Goal: Task Accomplishment & Management: Manage account settings

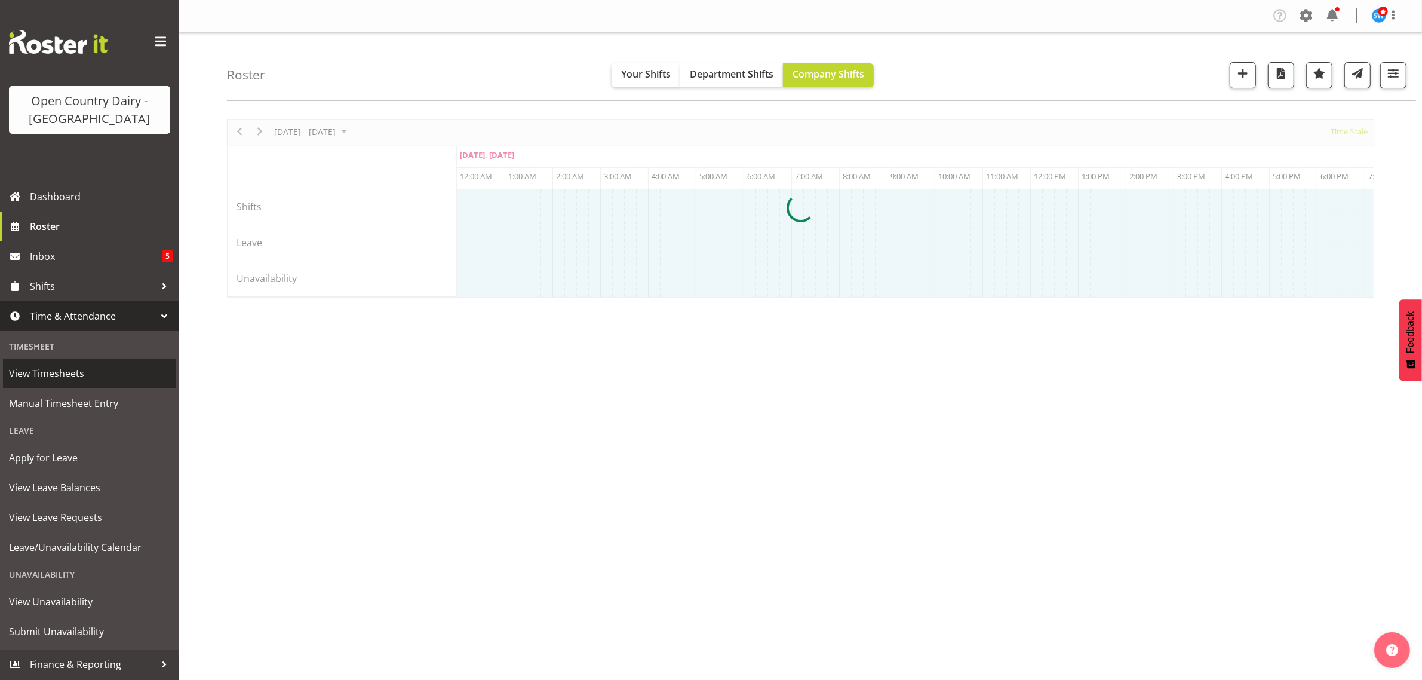
click at [91, 377] on span "View Timesheets" at bounding box center [89, 373] width 161 height 18
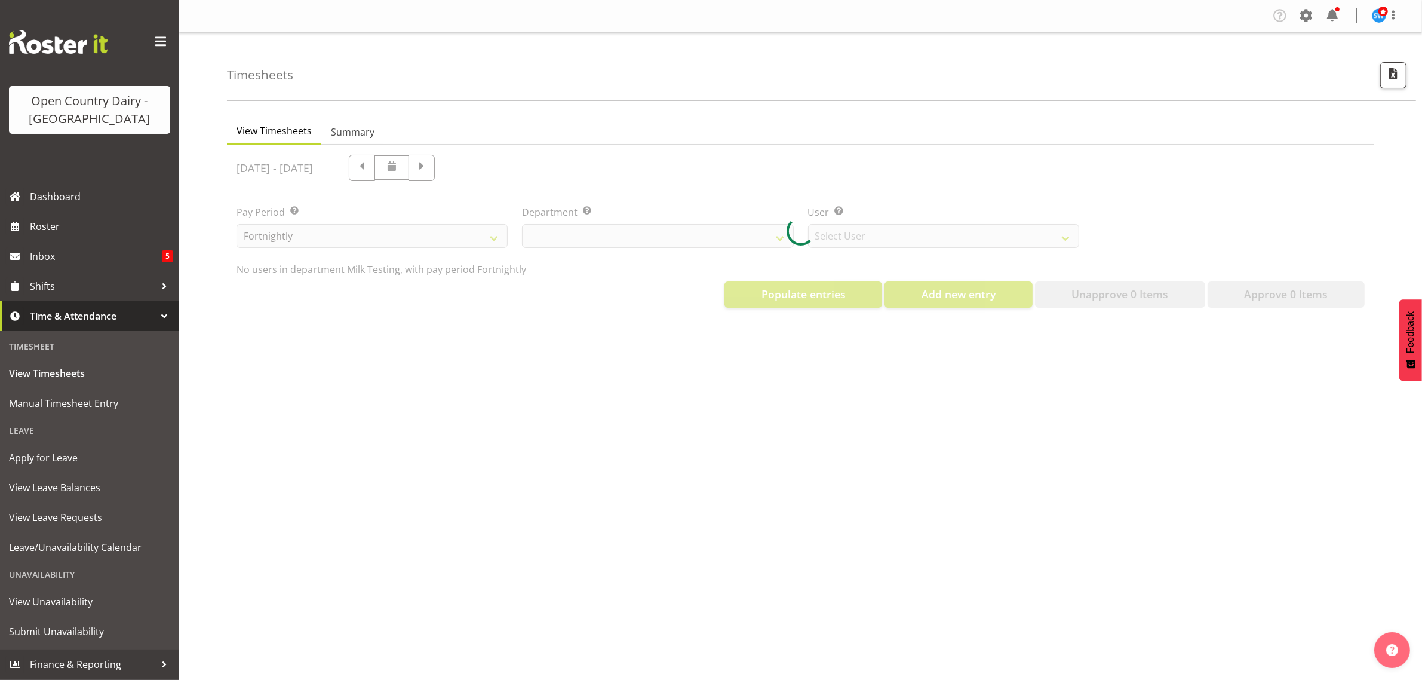
select select "733"
select select "7414"
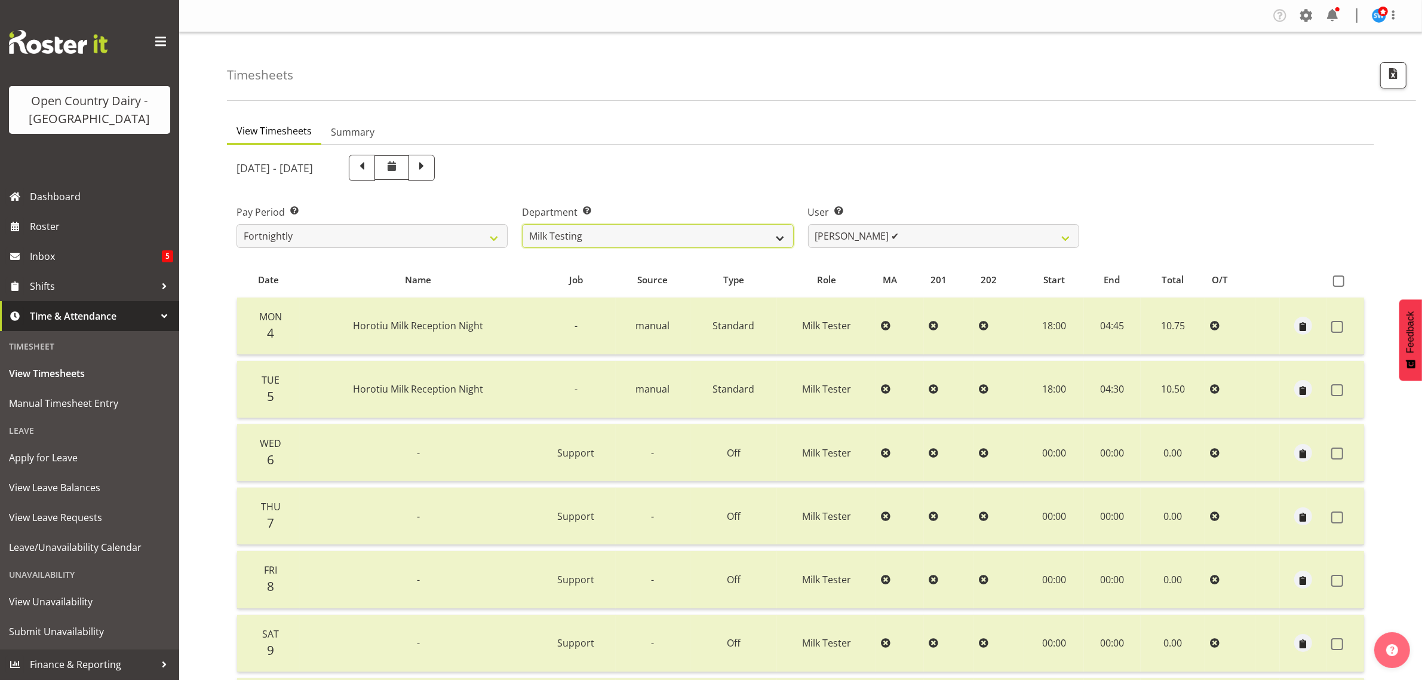
click at [598, 235] on select "701 702 703 704 705 706 707 708 709 710 711 712 713 714 715 716 717 718 719 720" at bounding box center [657, 236] width 271 height 24
select select "811"
click at [522, 224] on select "701 702 703 704 705 706 707 708 709 710 711 712 713 714 715 716 717 718 719 720" at bounding box center [657, 236] width 271 height 24
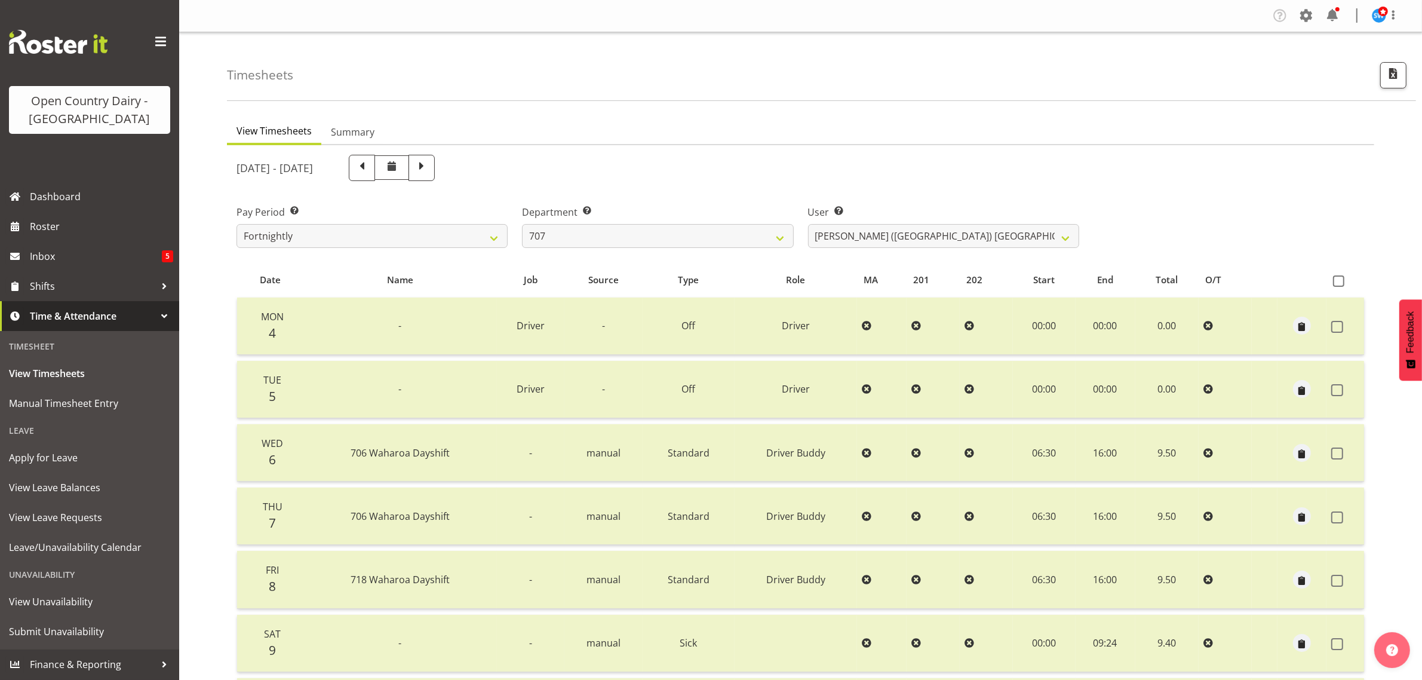
click at [938, 237] on div "[DATE] - [DATE] Pay Period Select which pay period you would like to view. Fort…" at bounding box center [801, 476] width 1128 height 656
click at [1154, 232] on div "Pay Period Select which pay period you would like to view. Fortnightly Departme…" at bounding box center [800, 221] width 1143 height 67
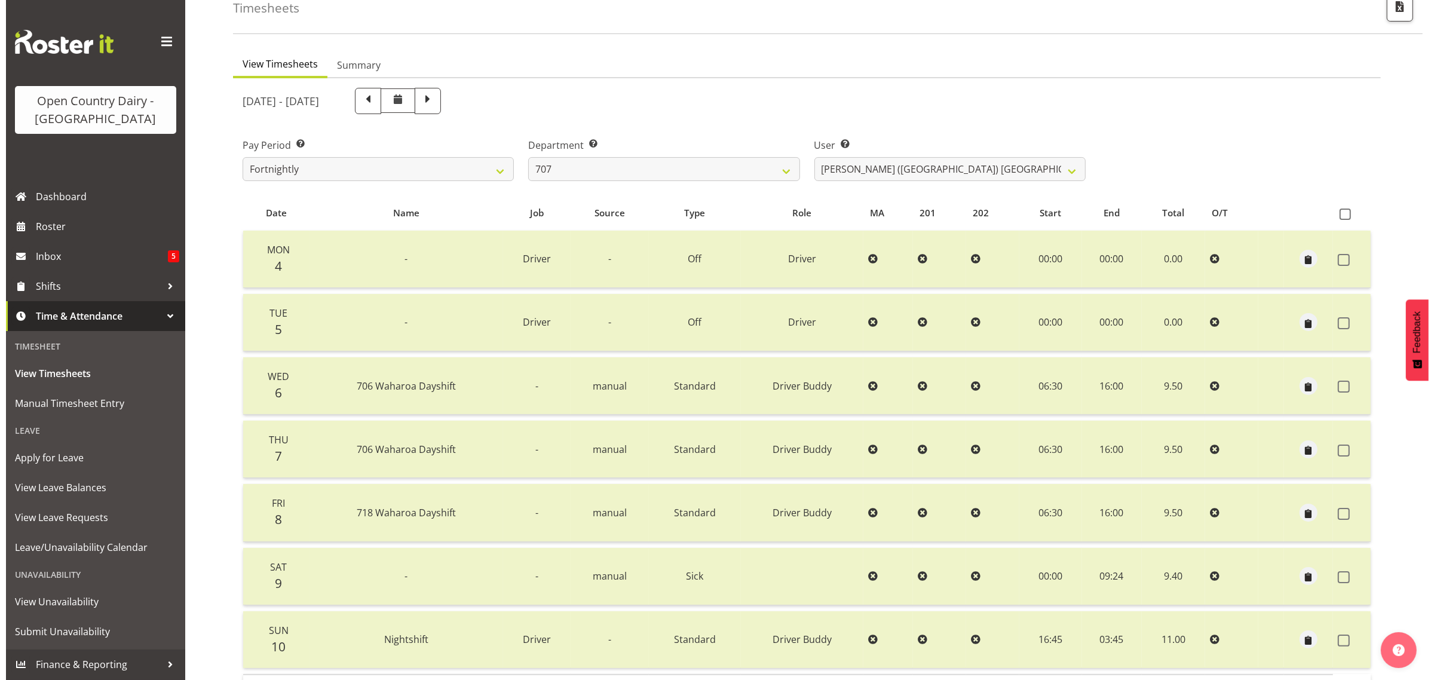
scroll to position [153, 0]
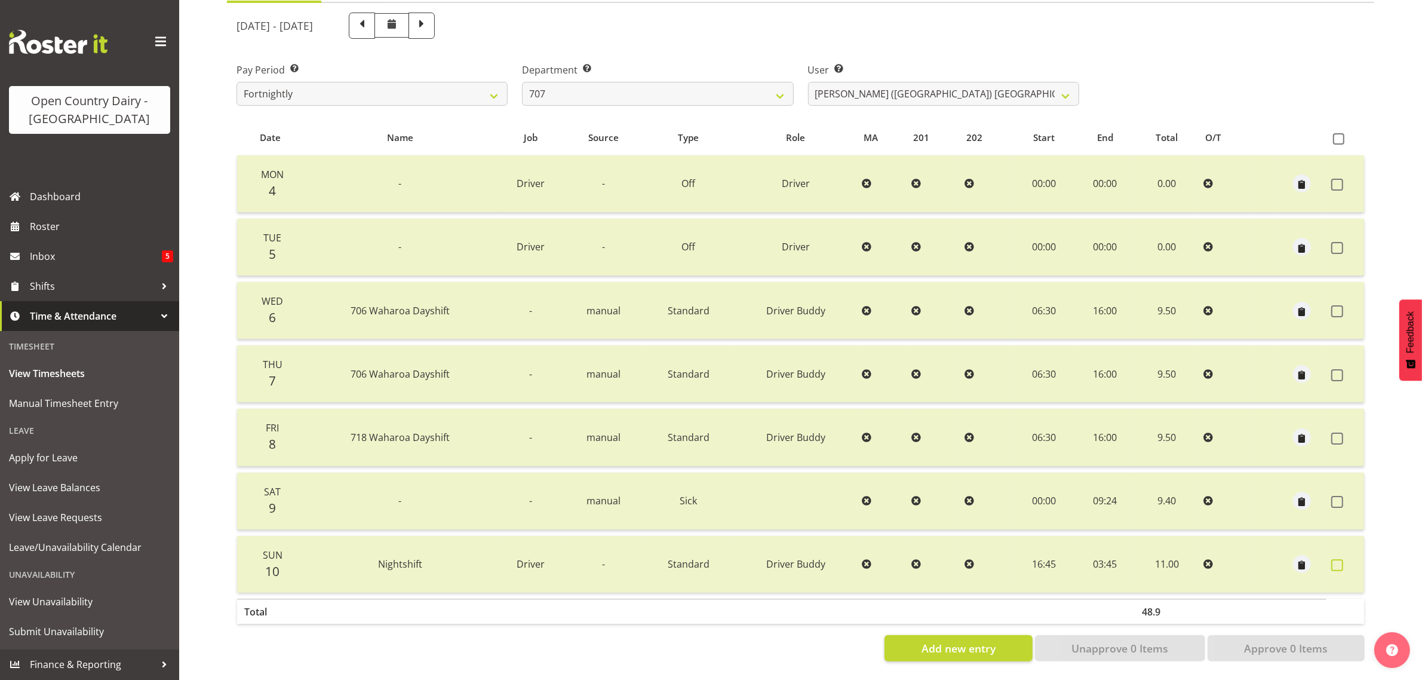
click at [1336, 559] on span at bounding box center [1338, 565] width 12 height 12
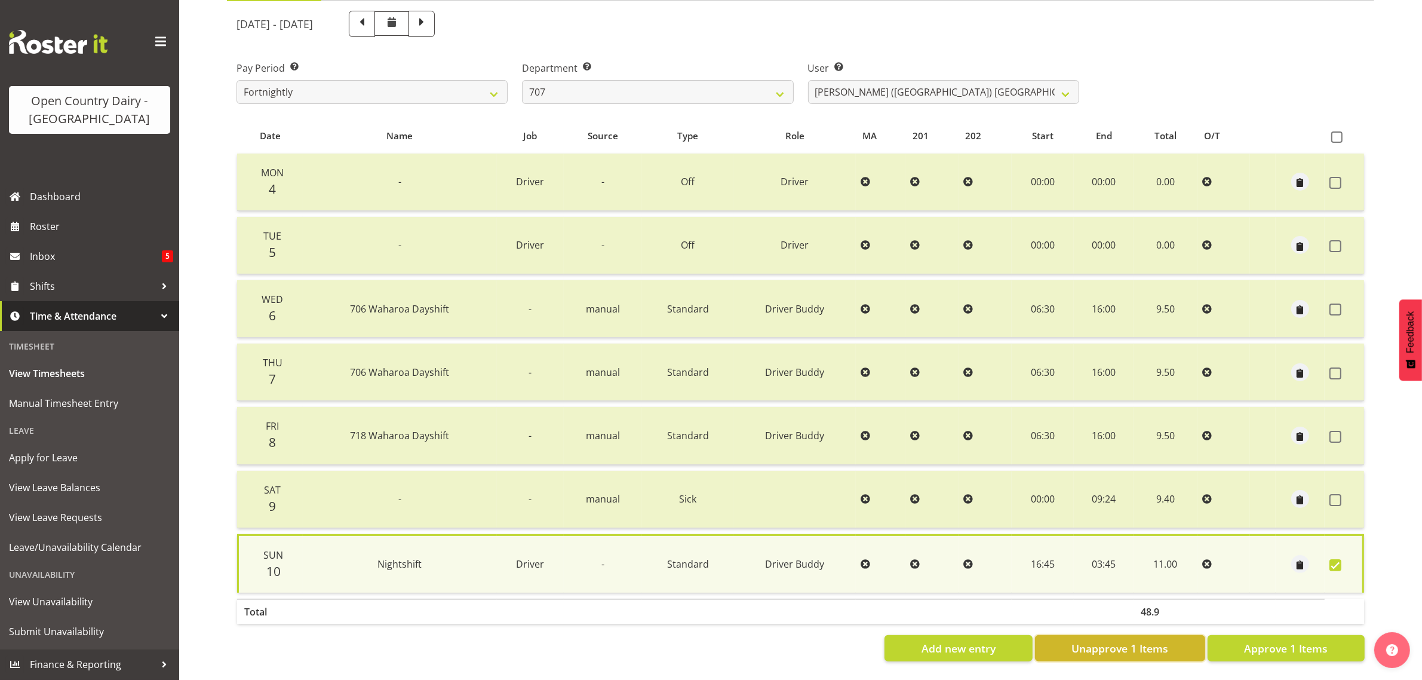
click at [1122, 640] on span "Unapprove 1 Items" at bounding box center [1120, 648] width 97 height 16
checkbox input "false"
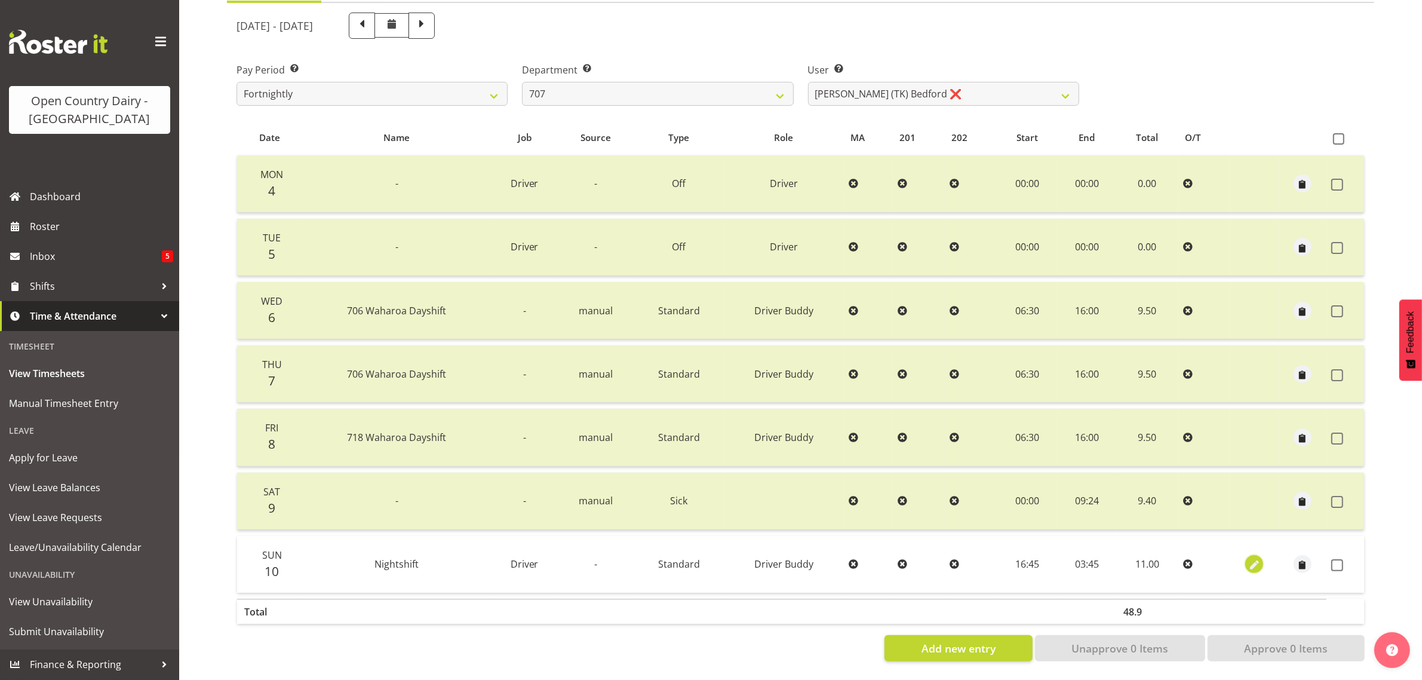
click at [1256, 559] on span "button" at bounding box center [1255, 566] width 14 height 14
select select "1436"
select select "Standard"
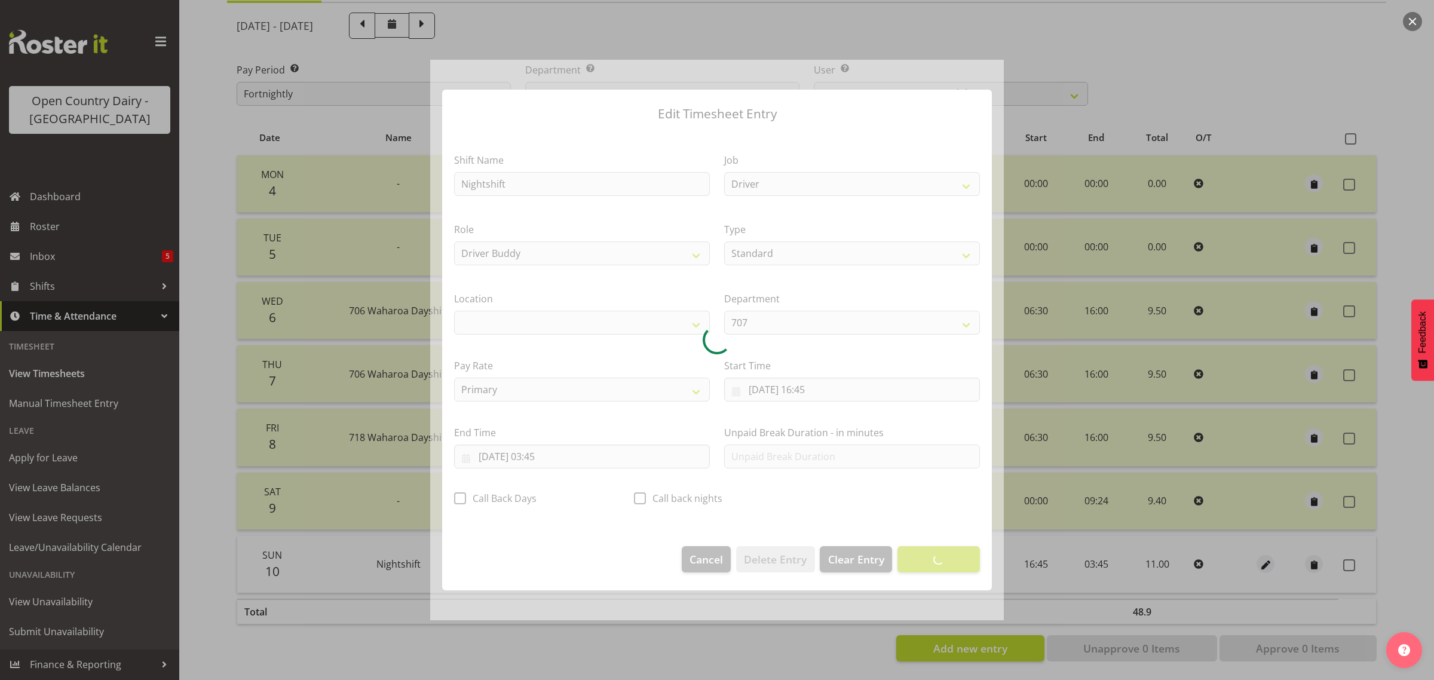
select select "1054"
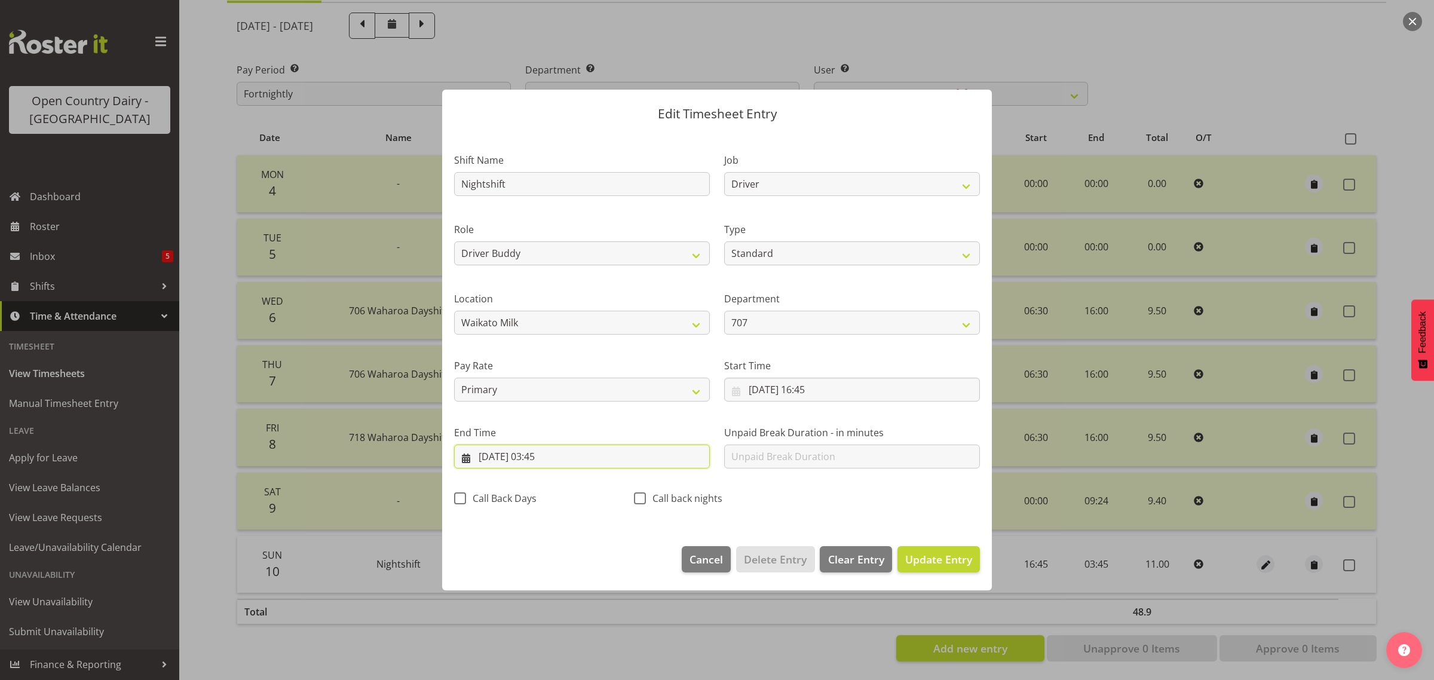
click at [565, 455] on input "[DATE] 03:45" at bounding box center [582, 456] width 256 height 24
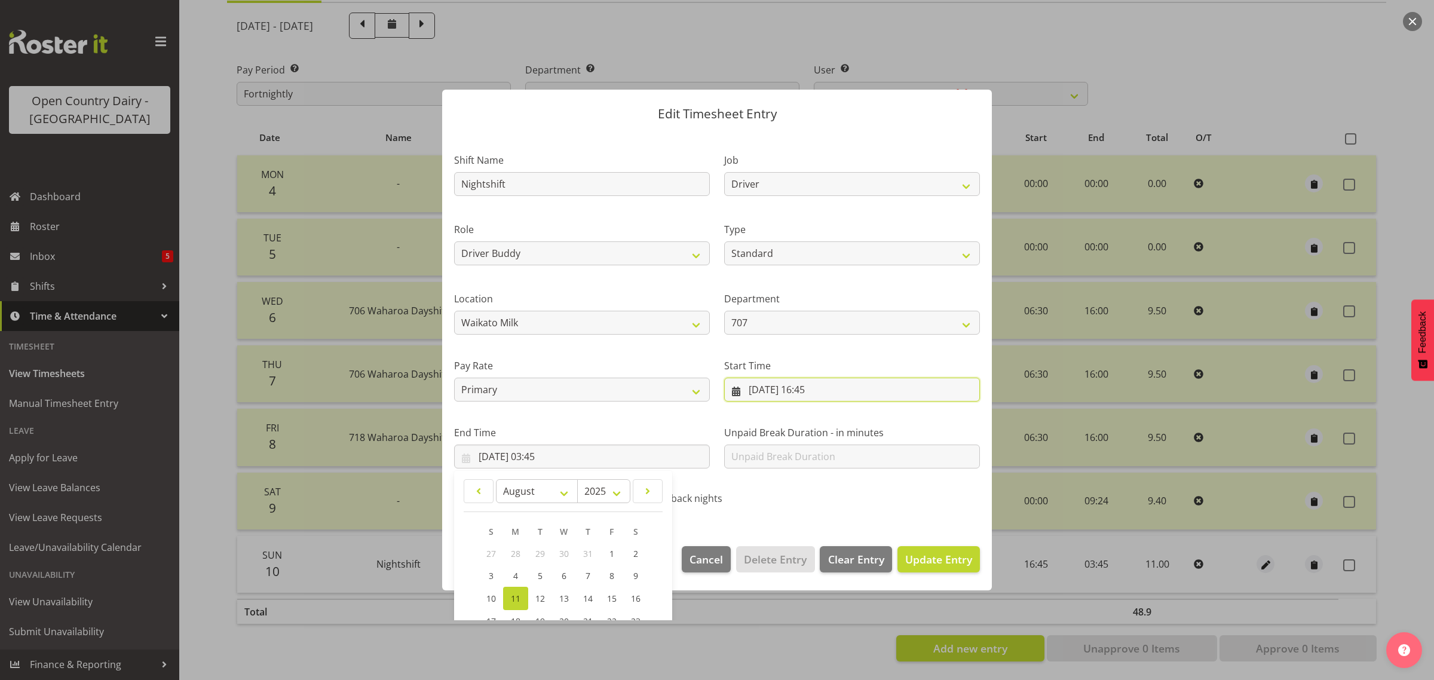
click at [829, 389] on input "[DATE] 16:45" at bounding box center [852, 390] width 256 height 24
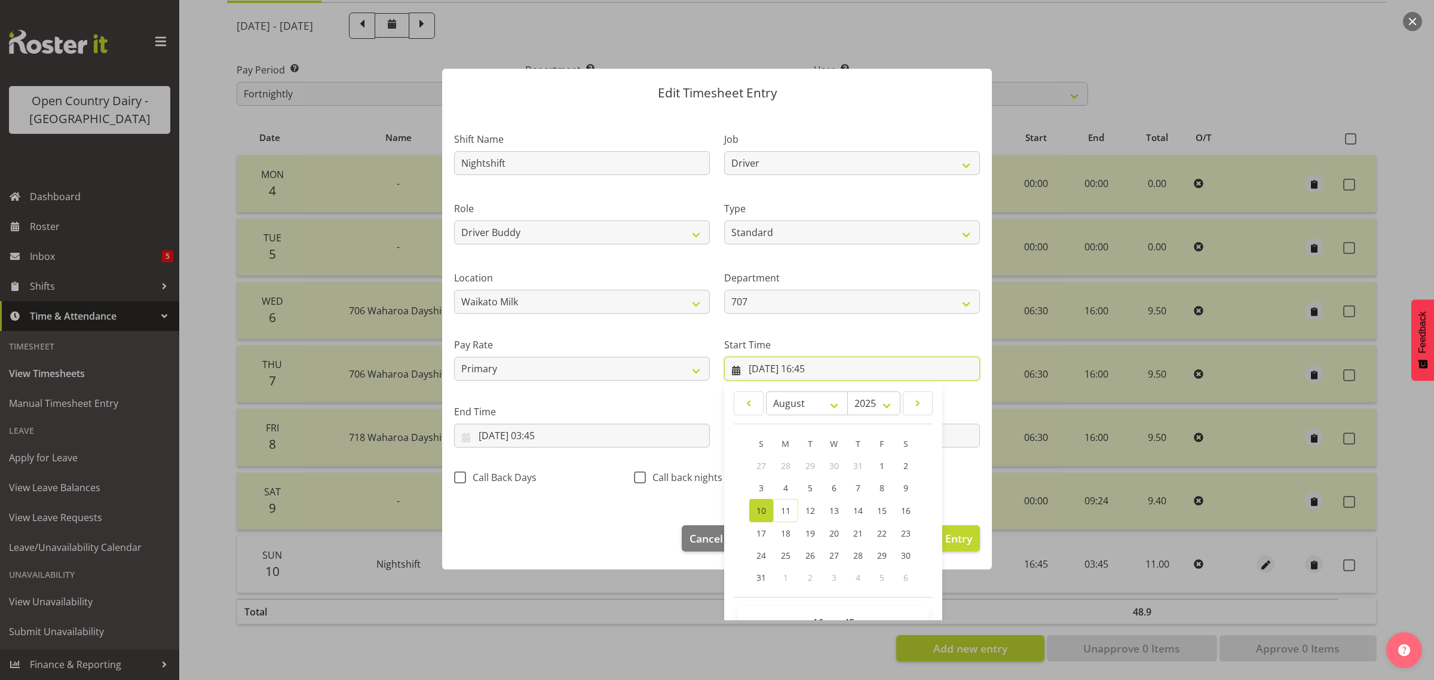
scroll to position [54, 0]
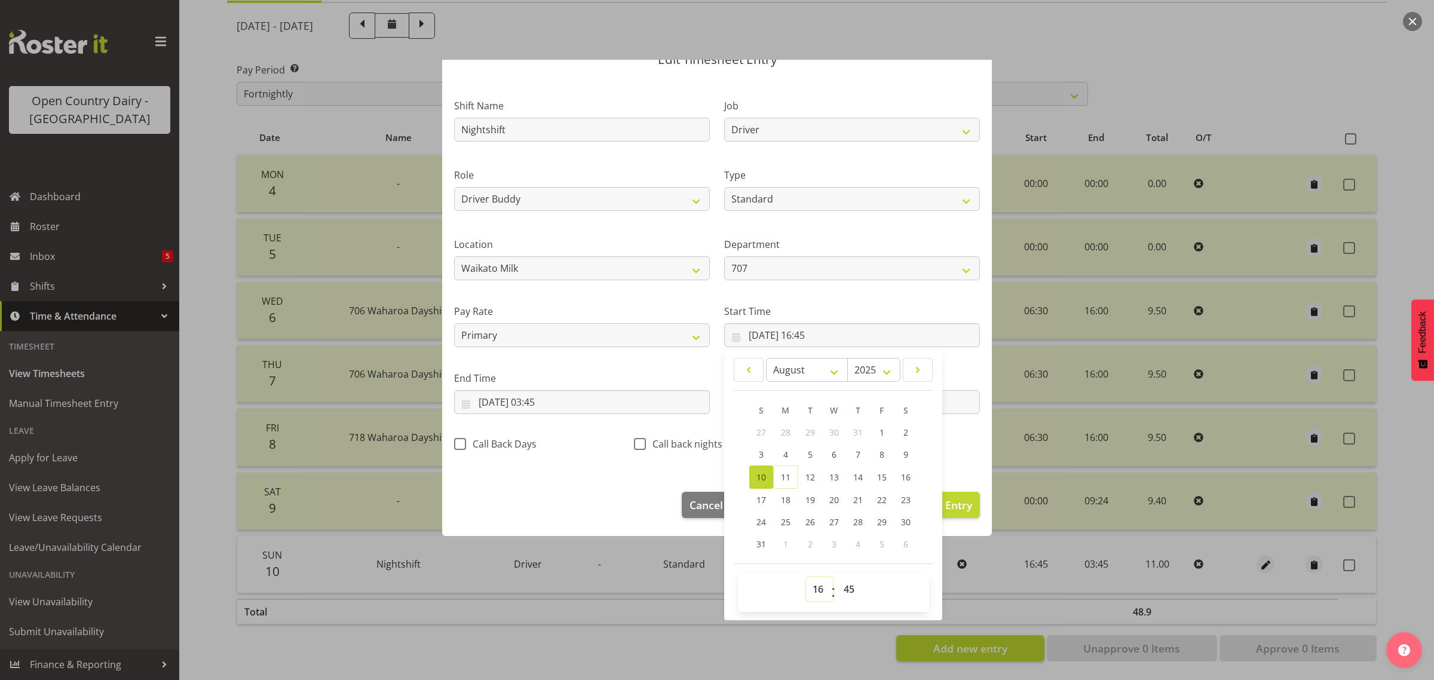
click at [812, 587] on select "00 01 02 03 04 05 06 07 08 09 10 11 12 13 14 15 16 17 18 19 20 21 22 23" at bounding box center [819, 589] width 27 height 24
select select "3"
click at [806, 577] on select "00 01 02 03 04 05 06 07 08 09 10 11 12 13 14 15 16 17 18 19 20 21 22 23" at bounding box center [819, 589] width 27 height 24
type input "[DATE] 03:45"
drag, startPoint x: 838, startPoint y: 589, endPoint x: 836, endPoint y: 578, distance: 10.9
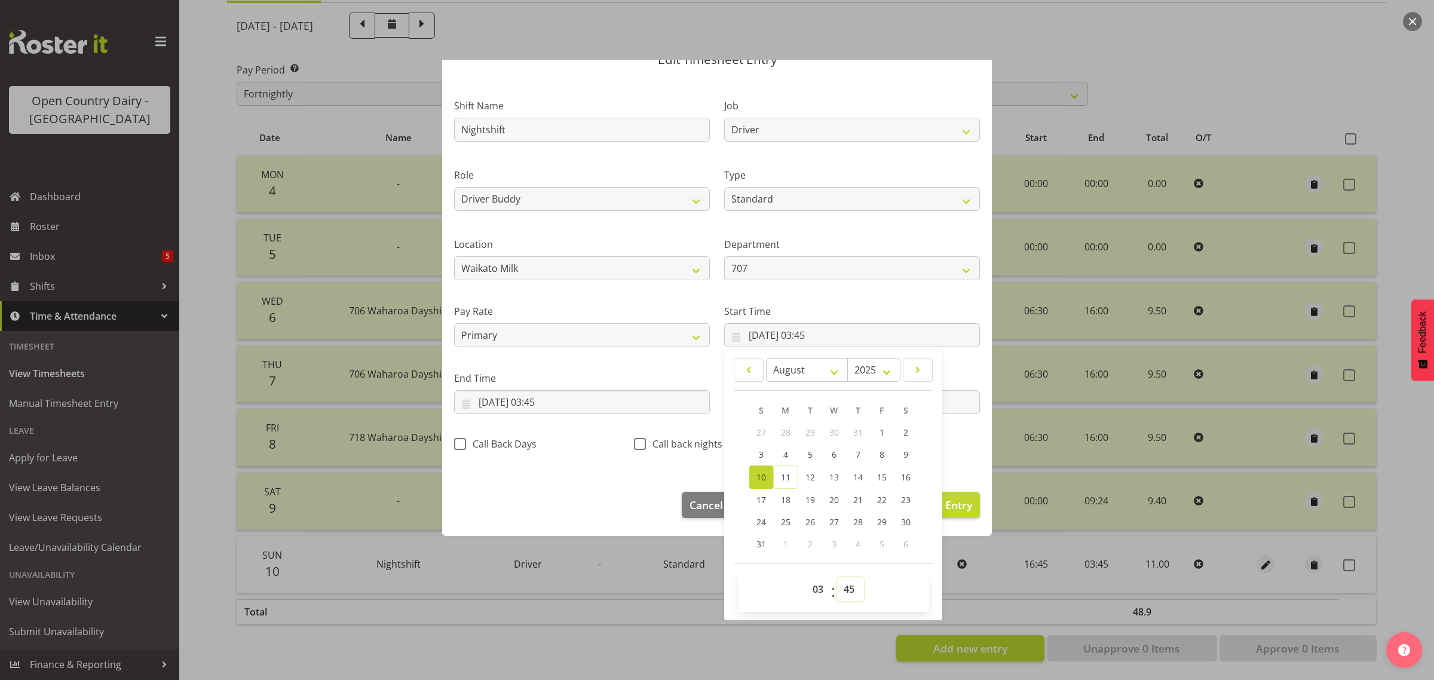
click at [838, 589] on select "00 01 02 03 04 05 06 07 08 09 10 11 12 13 14 15 16 17 18 19 20 21 22 23 24 25 2…" at bounding box center [850, 589] width 27 height 24
click at [846, 587] on select "00 01 02 03 04 05 06 07 08 09 10 11 12 13 14 15 16 17 18 19 20 21 22 23 24 25 2…" at bounding box center [850, 589] width 27 height 24
drag, startPoint x: 815, startPoint y: 589, endPoint x: 796, endPoint y: 519, distance: 73.2
click at [815, 589] on select "00 01 02 03 04 05 06 07 08 09 10 11 12 13 14 15 16 17 18 19 20 21 22 23" at bounding box center [819, 589] width 27 height 24
select select "15"
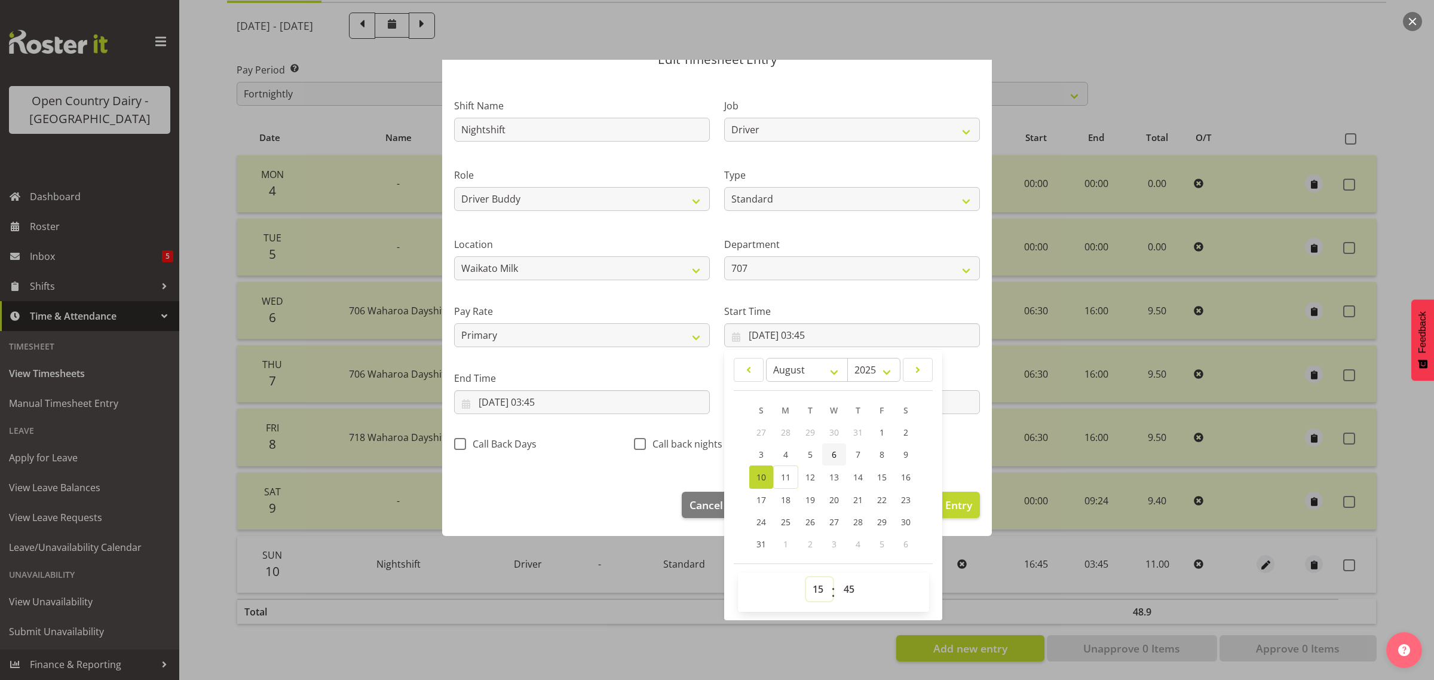
click at [806, 577] on select "00 01 02 03 04 05 06 07 08 09 10 11 12 13 14 15 16 17 18 19 20 21 22 23" at bounding box center [819, 589] width 27 height 24
type input "[DATE] 15:45"
drag, startPoint x: 838, startPoint y: 586, endPoint x: 841, endPoint y: 581, distance: 6.5
click at [838, 586] on select "00 01 02 03 04 05 06 07 08 09 10 11 12 13 14 15 16 17 18 19 20 21 22 23 24 25 2…" at bounding box center [850, 589] width 27 height 24
select select "30"
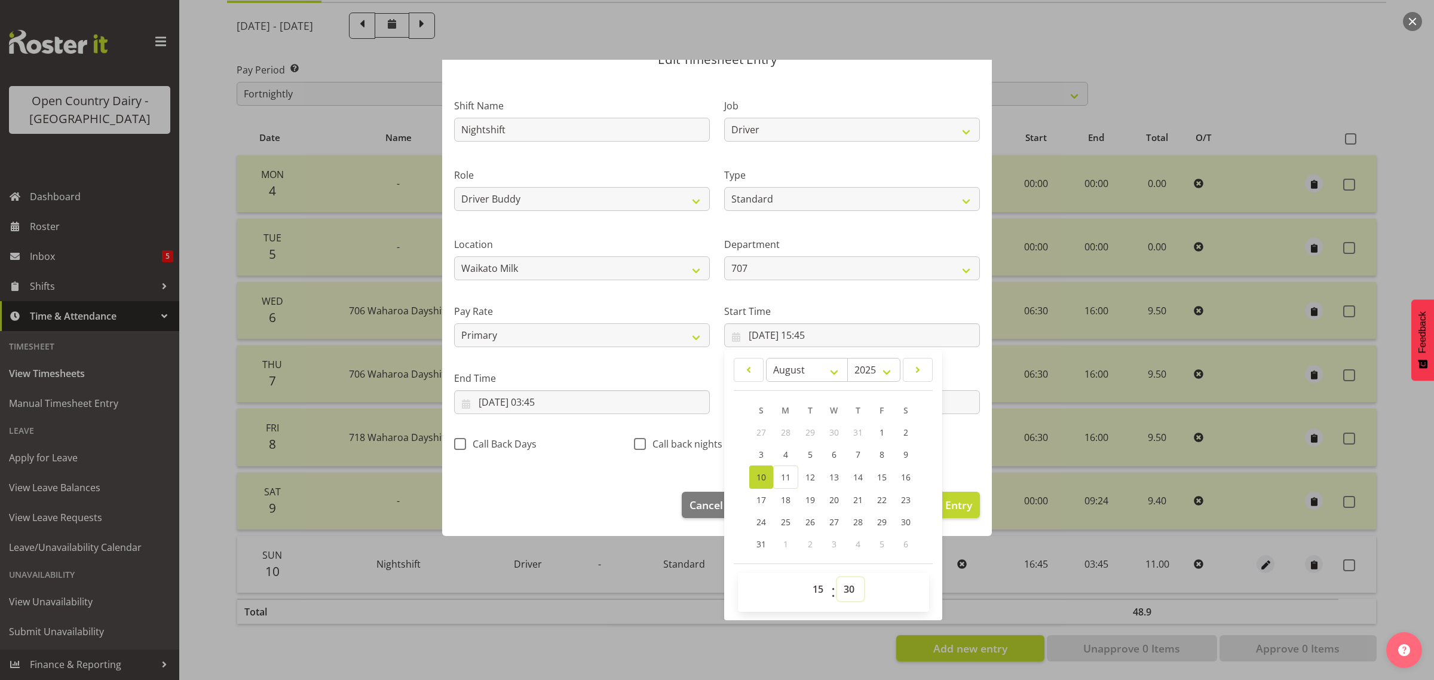
click at [837, 577] on select "00 01 02 03 04 05 06 07 08 09 10 11 12 13 14 15 16 17 18 19 20 21 22 23 24 25 2…" at bounding box center [850, 589] width 27 height 24
type input "[DATE] 15:30"
click at [640, 483] on footer "Cancel Delete Entry Clear Entry Update Entry" at bounding box center [717, 508] width 550 height 56
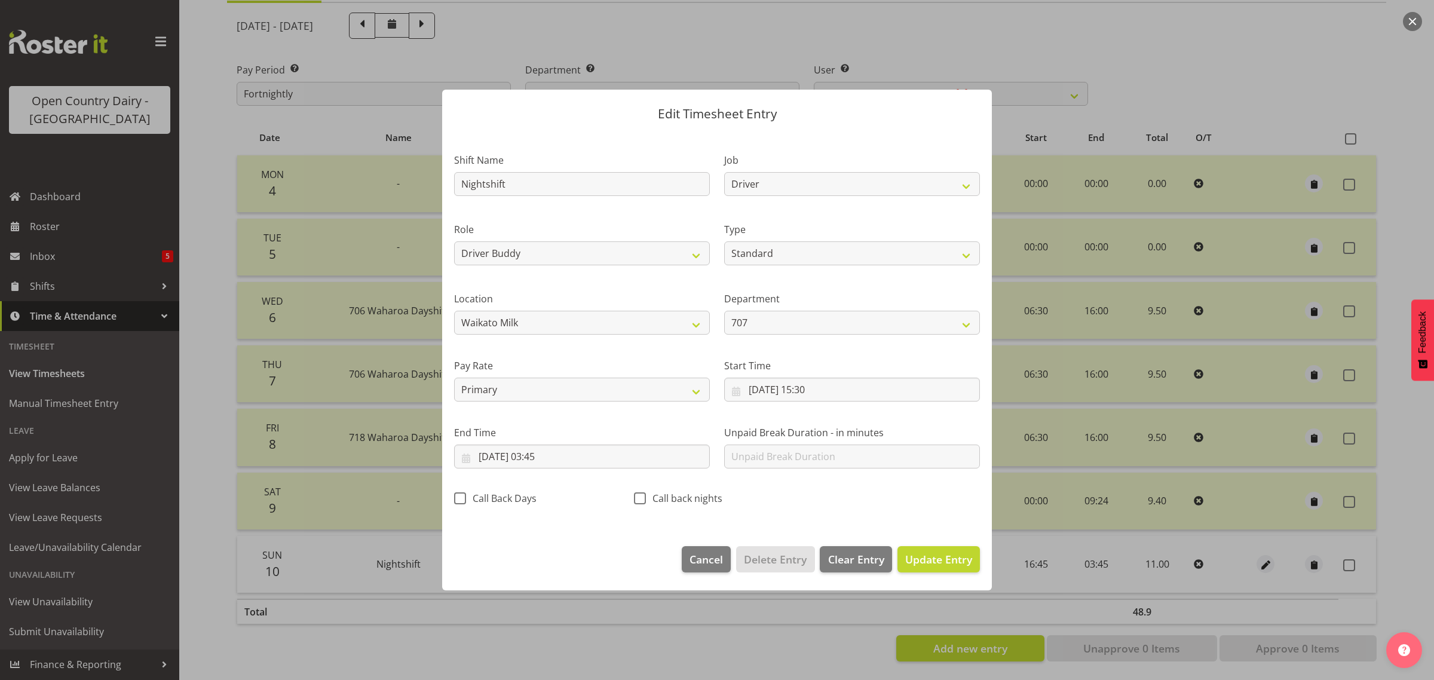
scroll to position [0, 0]
click at [924, 553] on span "Update Entry" at bounding box center [938, 559] width 67 height 14
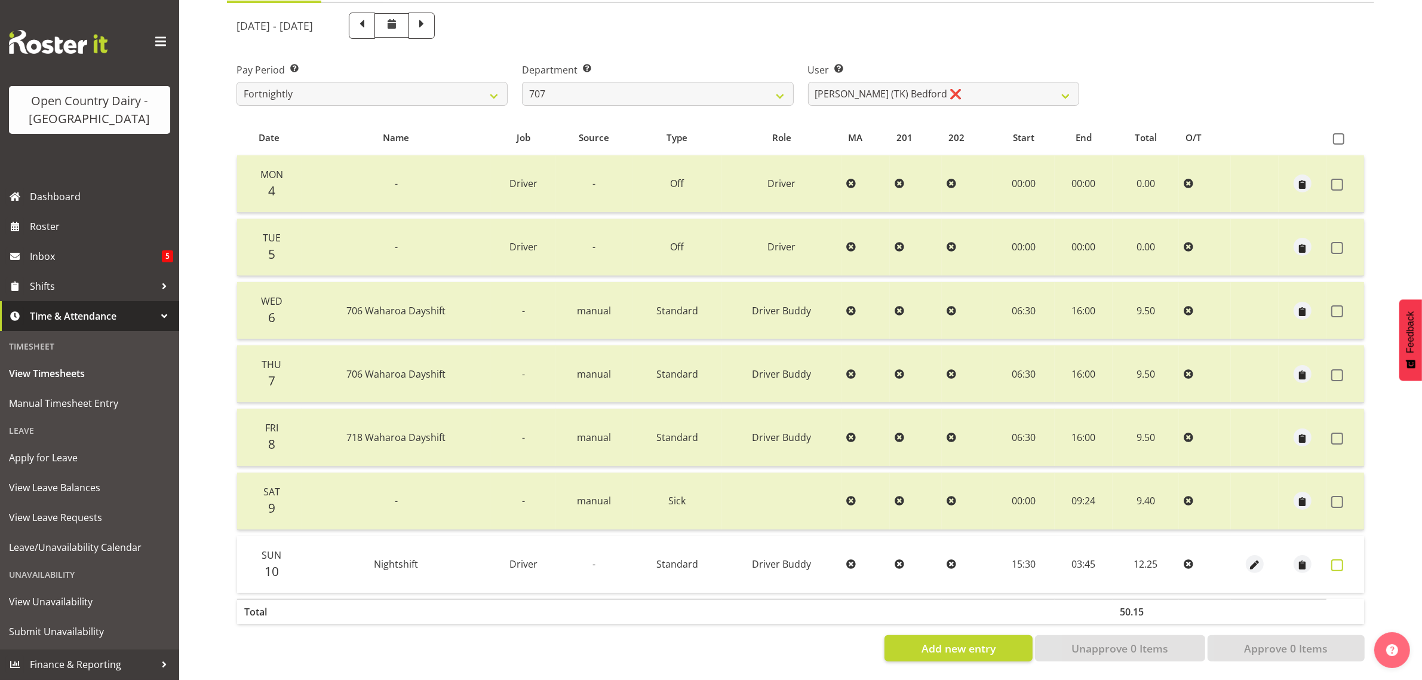
click at [1336, 559] on span at bounding box center [1338, 565] width 12 height 12
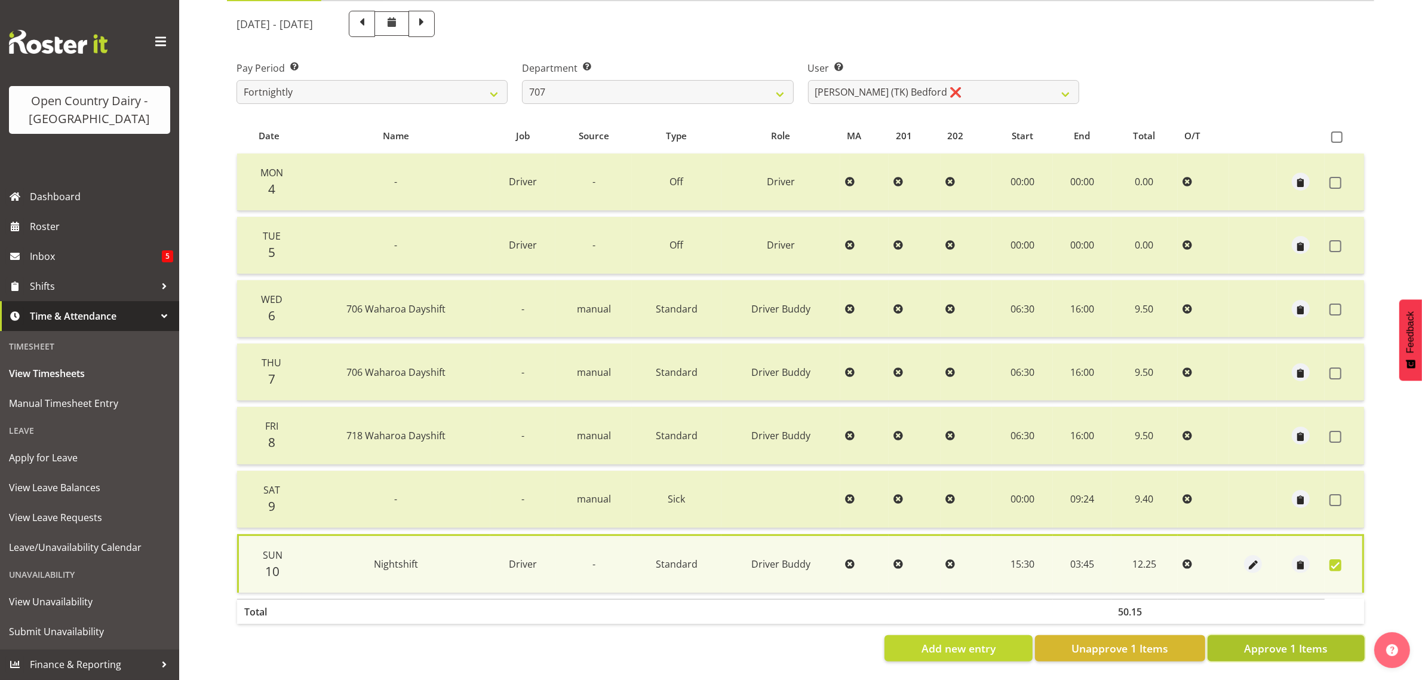
click at [1307, 640] on span "Approve 1 Items" at bounding box center [1286, 648] width 84 height 16
checkbox input "false"
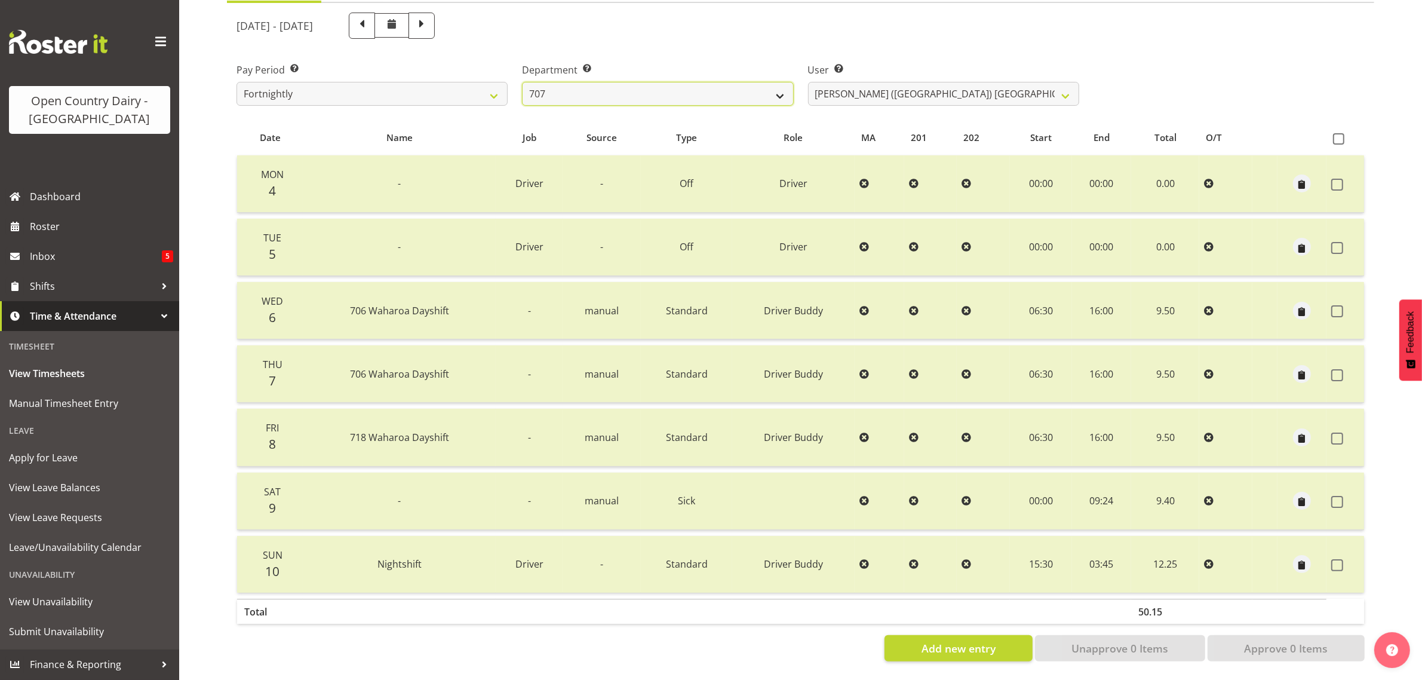
click at [739, 85] on select "701 702 703 704 705 706 707 708 709 710 711 712 713 714 715 716 717 718 719 720" at bounding box center [657, 94] width 271 height 24
select select "763"
click at [522, 82] on select "701 702 703 704 705 706 707 708 709 710 711 712 713 714 715 716 717 718 719 720" at bounding box center [657, 94] width 271 height 24
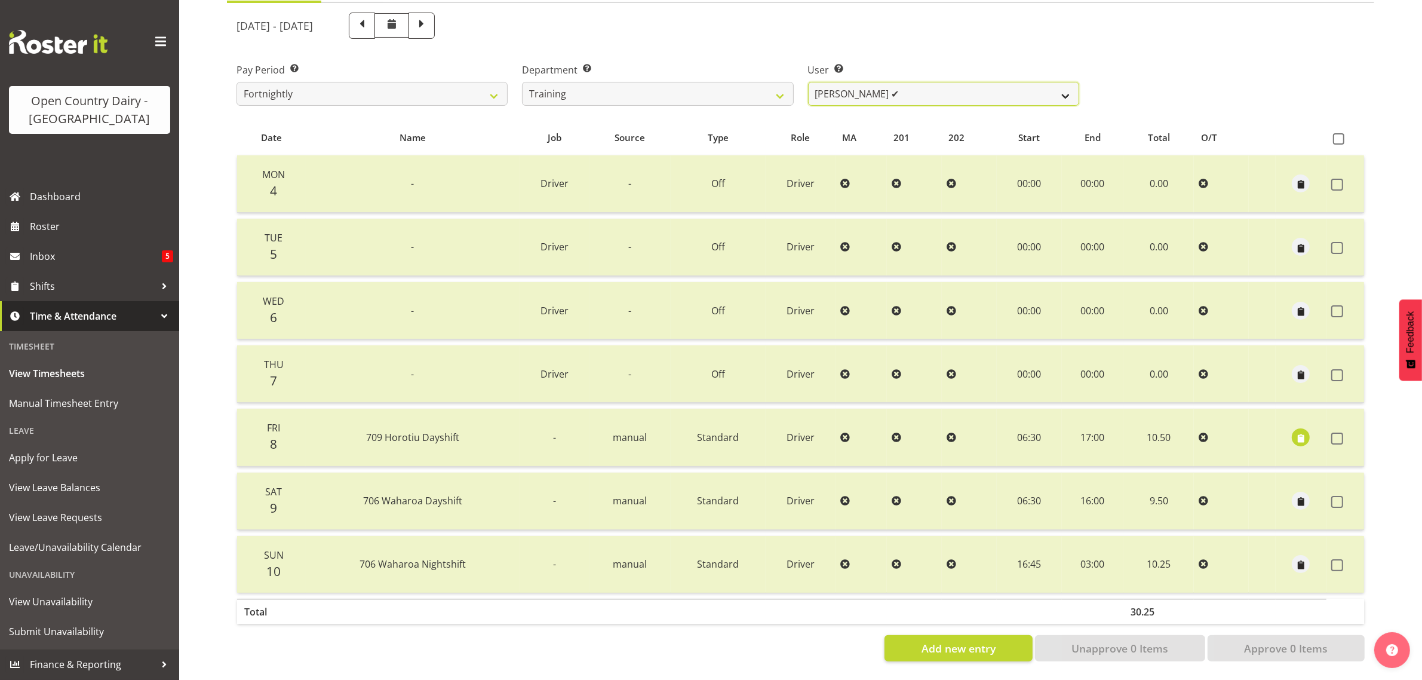
click at [921, 82] on select "[PERSON_NAME] ✔ [PERSON_NAME] ✔ [PERSON_NAME] ([PERSON_NAME]) ✔ [PERSON_NAME] ✔…" at bounding box center [943, 94] width 271 height 24
select select "11706"
click at [808, 82] on select "[PERSON_NAME] ✔ [PERSON_NAME] ✔ [PERSON_NAME] ([PERSON_NAME]) ✔ [PERSON_NAME] ✔…" at bounding box center [943, 94] width 271 height 24
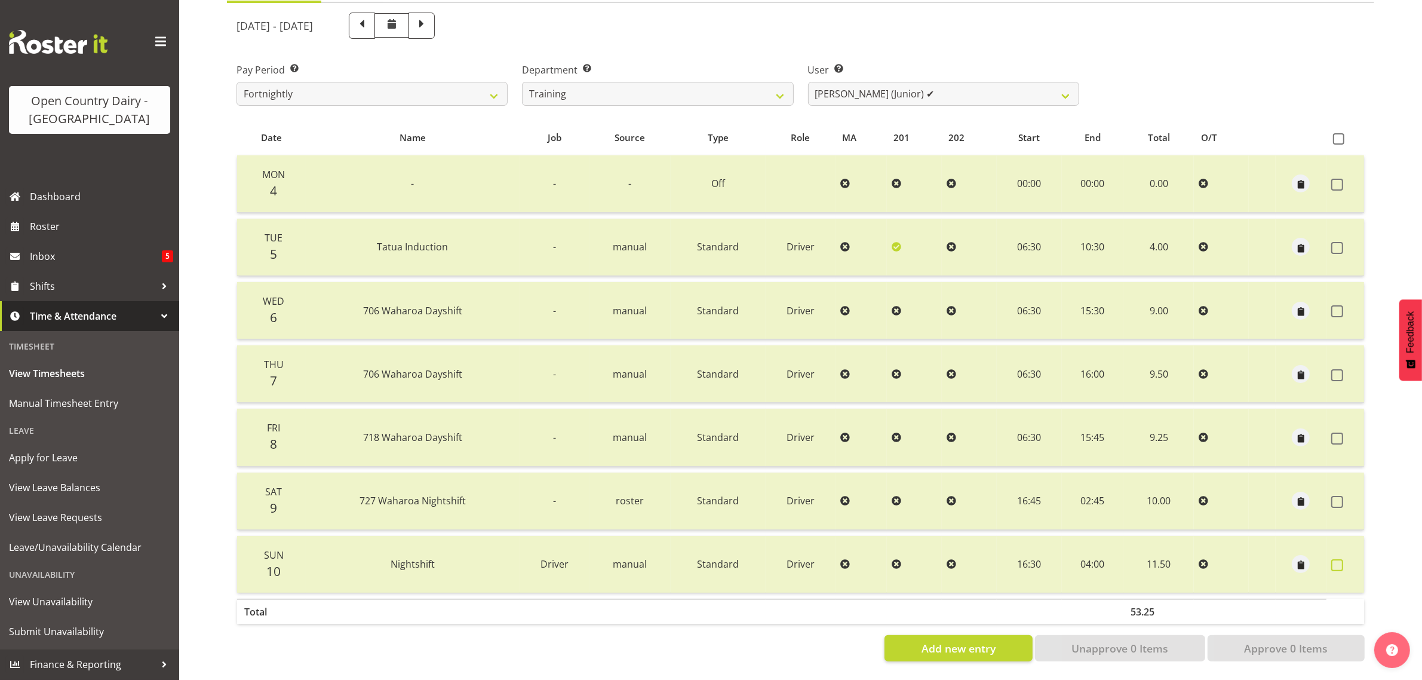
click at [1332, 559] on span at bounding box center [1338, 565] width 12 height 12
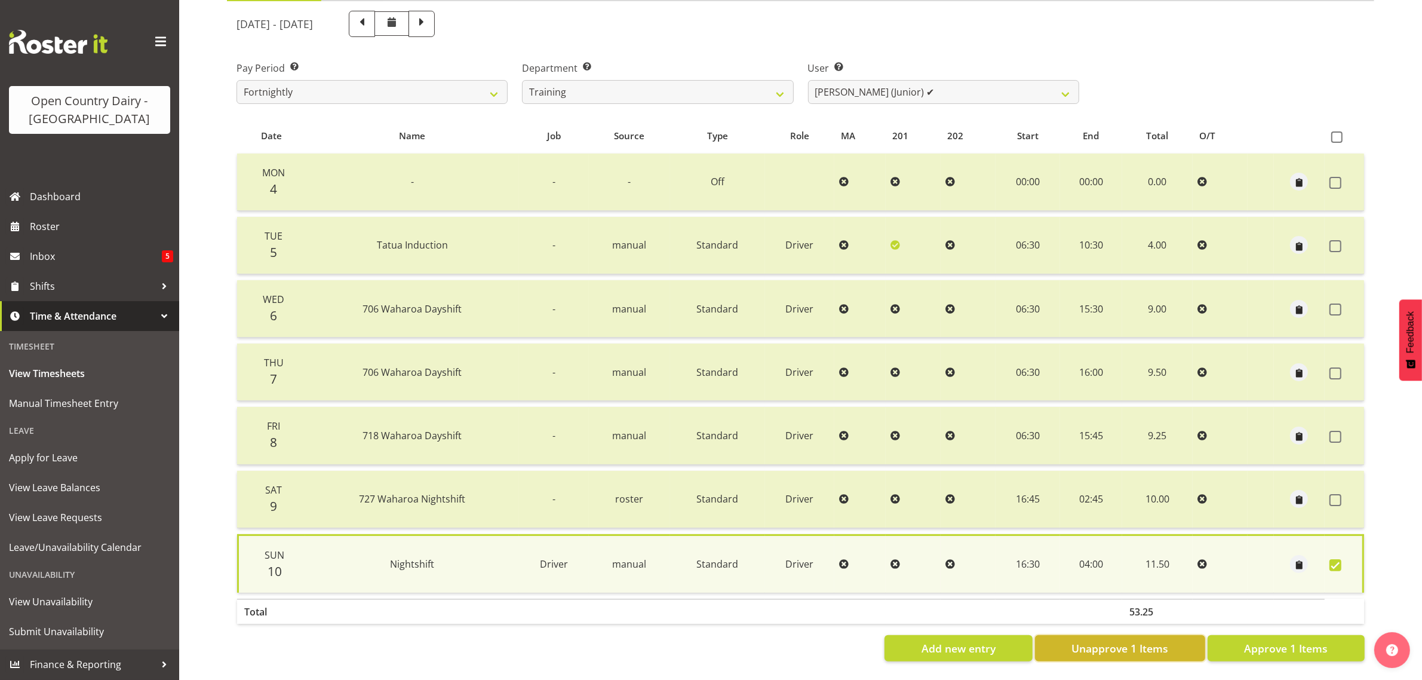
click at [1174, 641] on button "Unapprove 1 Items" at bounding box center [1120, 648] width 170 height 26
checkbox input "false"
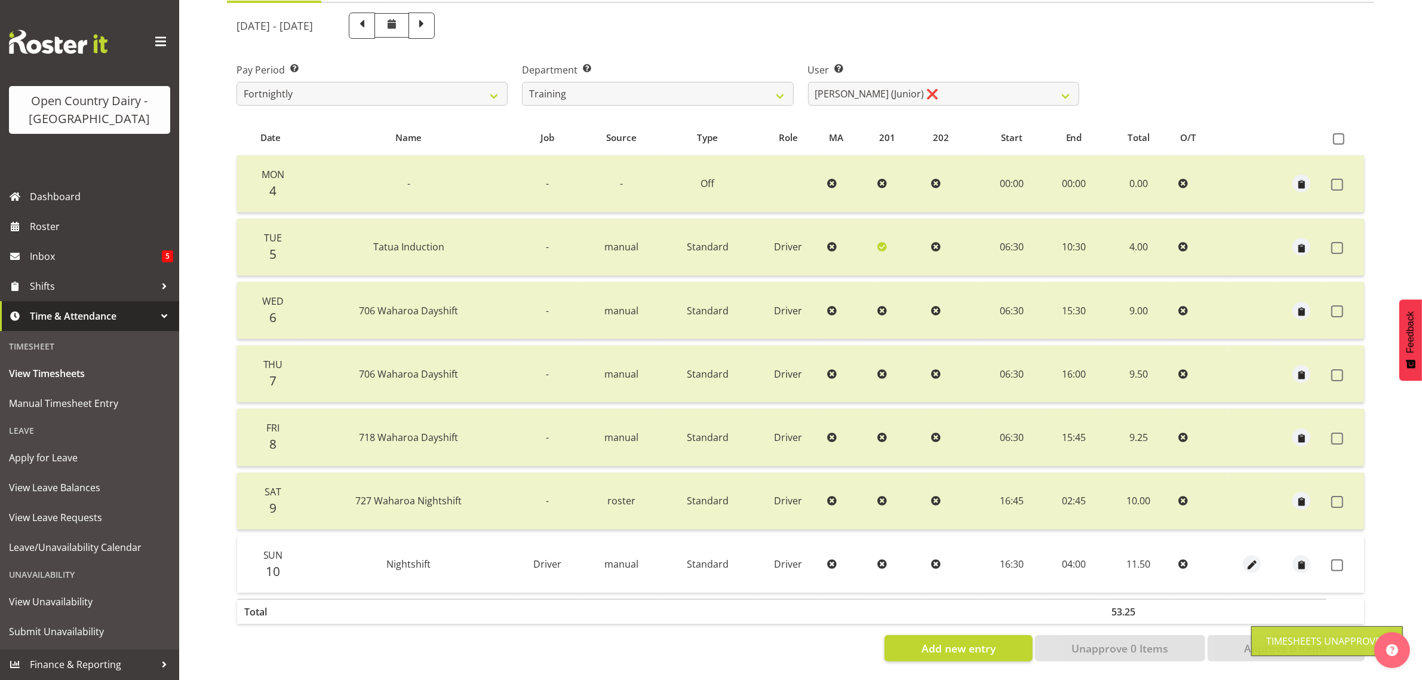
click at [1016, 556] on td "16:30" at bounding box center [1011, 564] width 63 height 57
click at [1254, 559] on span "button" at bounding box center [1252, 566] width 14 height 14
select select "Standard"
select select "7"
select select "2025"
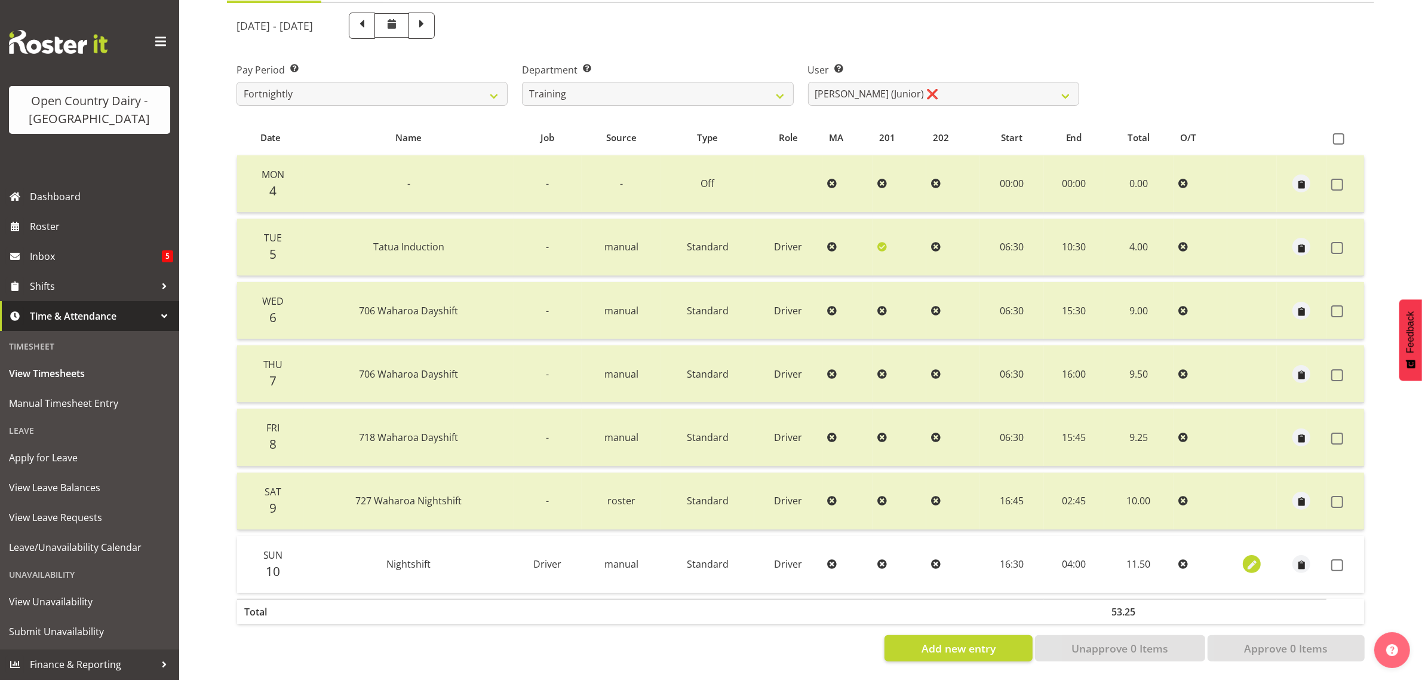
select select "16"
select select "30"
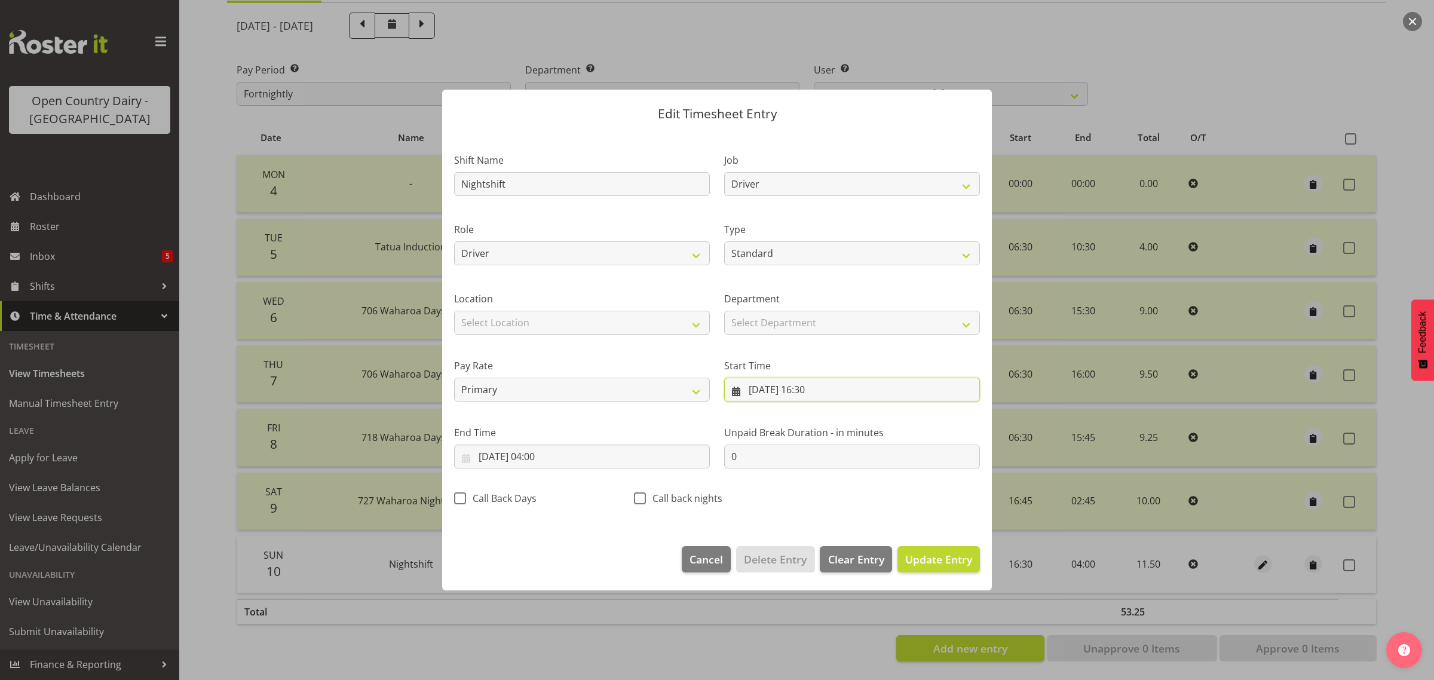
click at [822, 387] on input "[DATE] 16:30" at bounding box center [852, 390] width 256 height 24
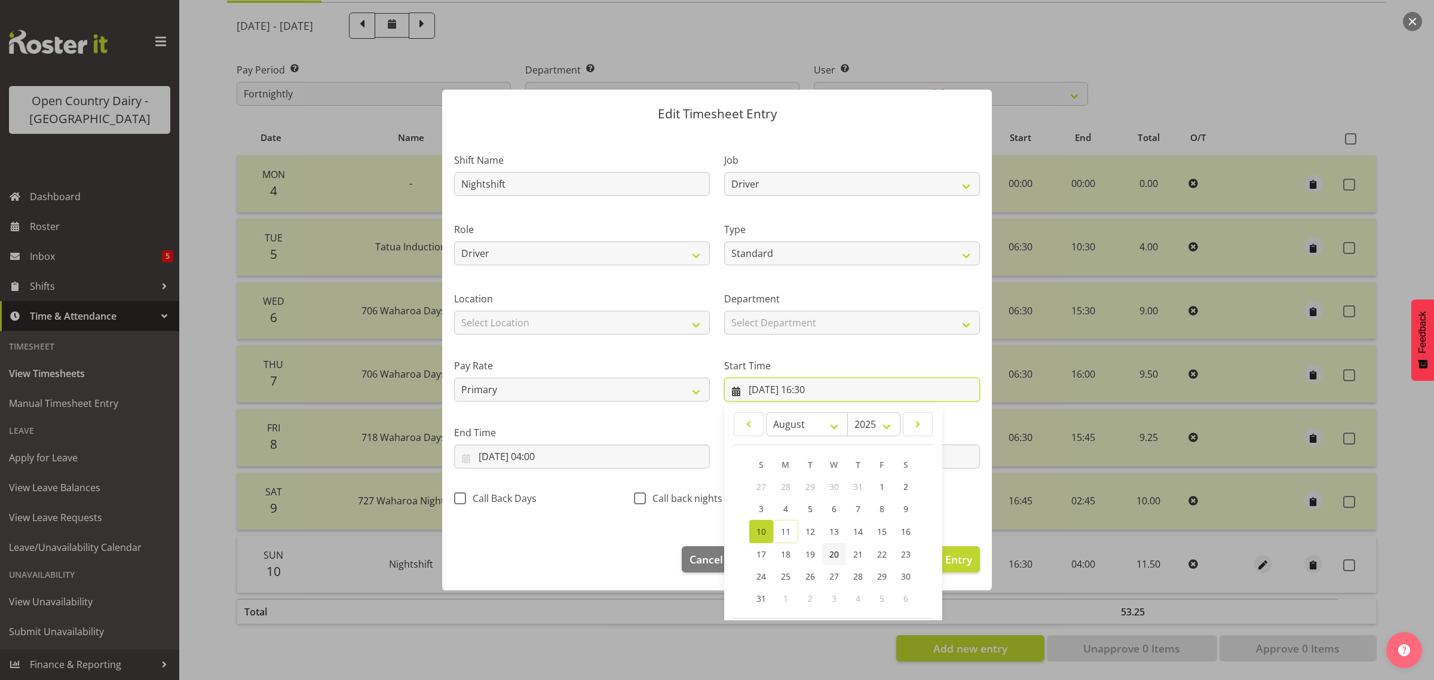
scroll to position [54, 0]
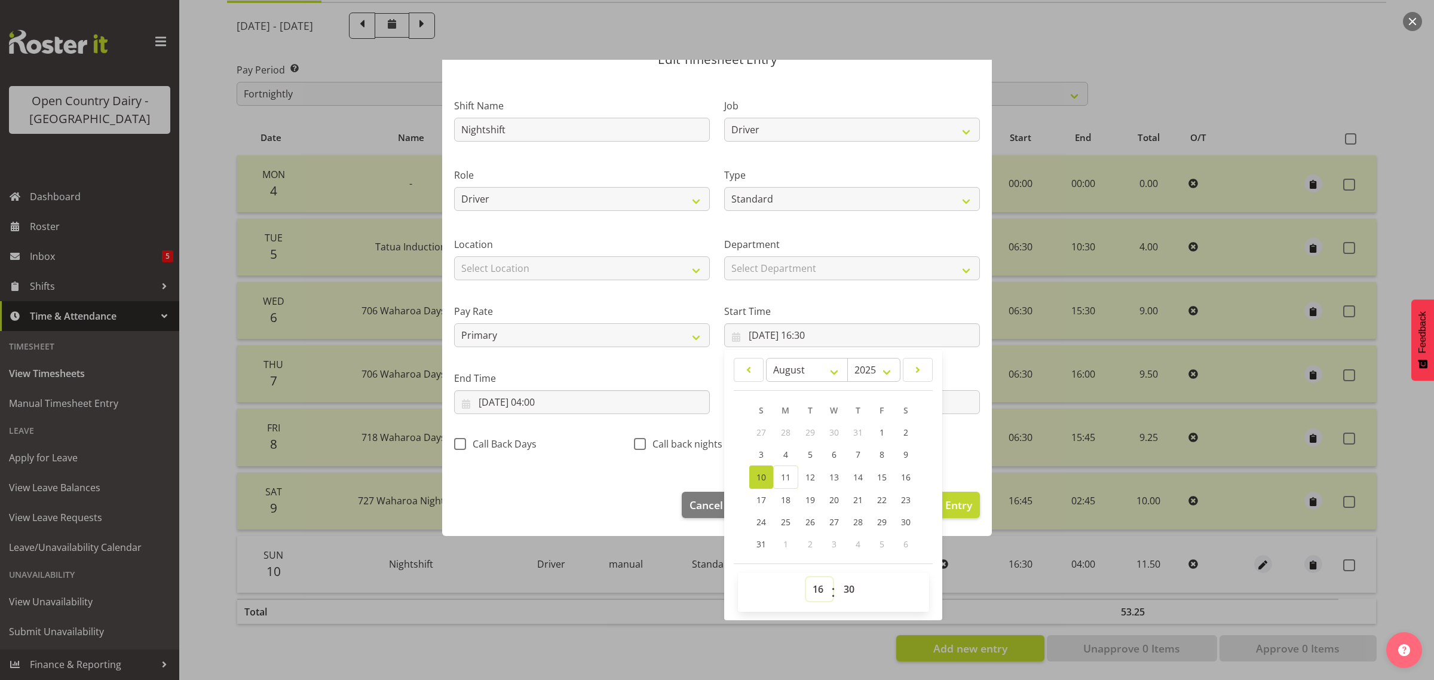
click at [818, 587] on select "00 01 02 03 04 05 06 07 08 09 10 11 12 13 14 15 16 17 18 19 20 21 22 23" at bounding box center [819, 589] width 27 height 24
select select "15"
click at [806, 577] on select "00 01 02 03 04 05 06 07 08 09 10 11 12 13 14 15 16 17 18 19 20 21 22 23" at bounding box center [819, 589] width 27 height 24
type input "[DATE] 15:30"
drag, startPoint x: 671, startPoint y: 645, endPoint x: 685, endPoint y: 644, distance: 14.4
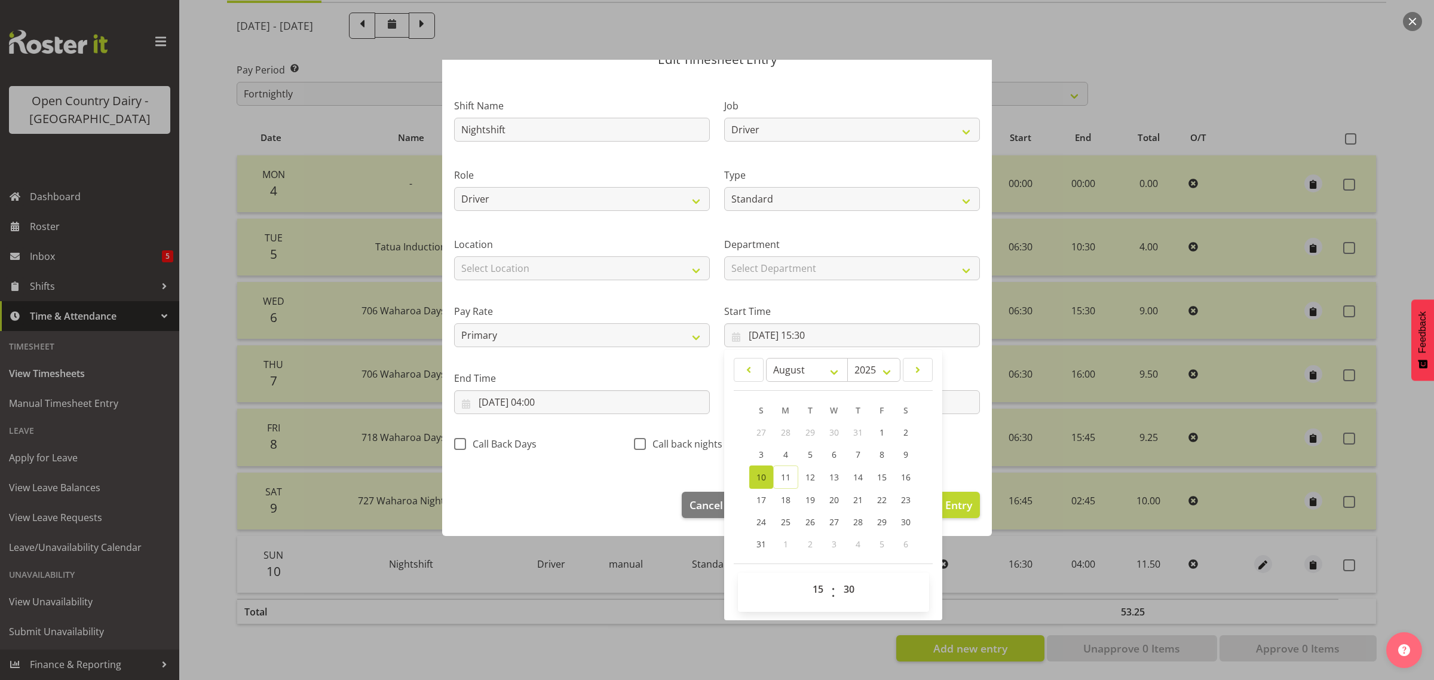
click at [672, 645] on div at bounding box center [717, 340] width 1434 height 680
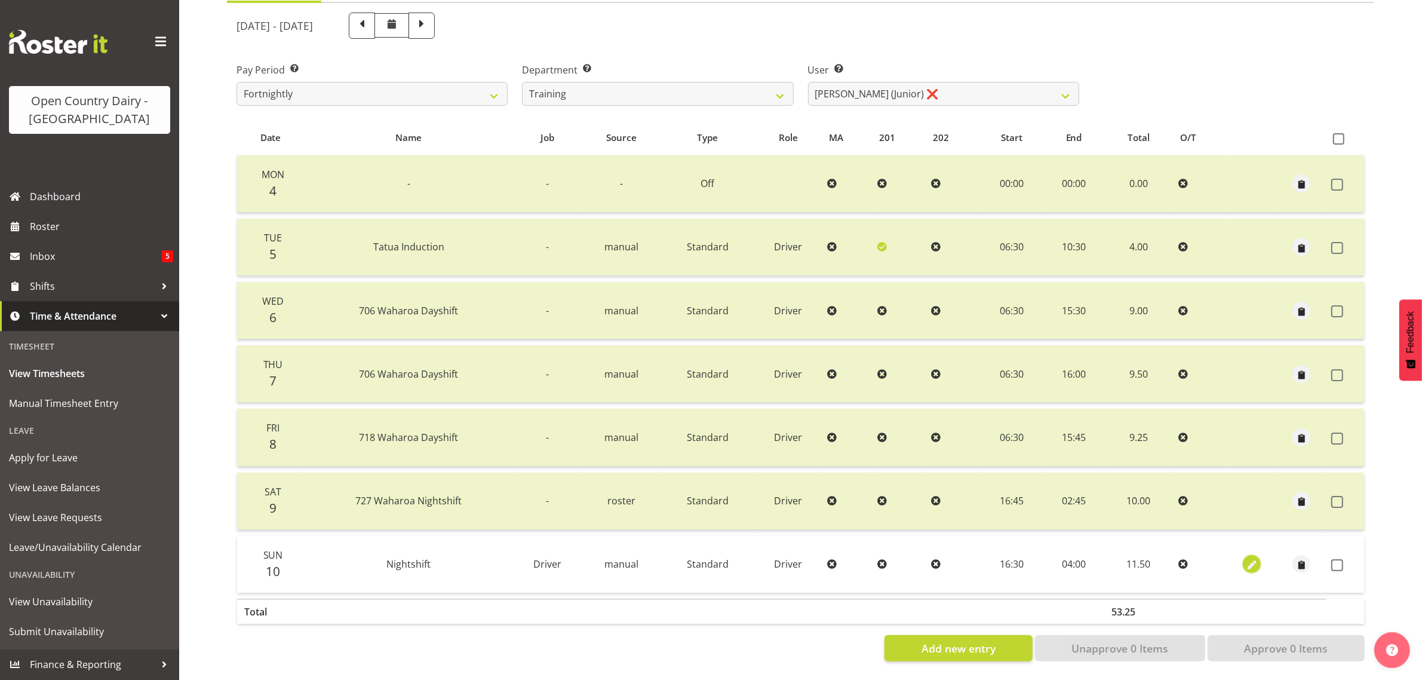
click at [1253, 559] on span "button" at bounding box center [1252, 566] width 14 height 14
select select "Standard"
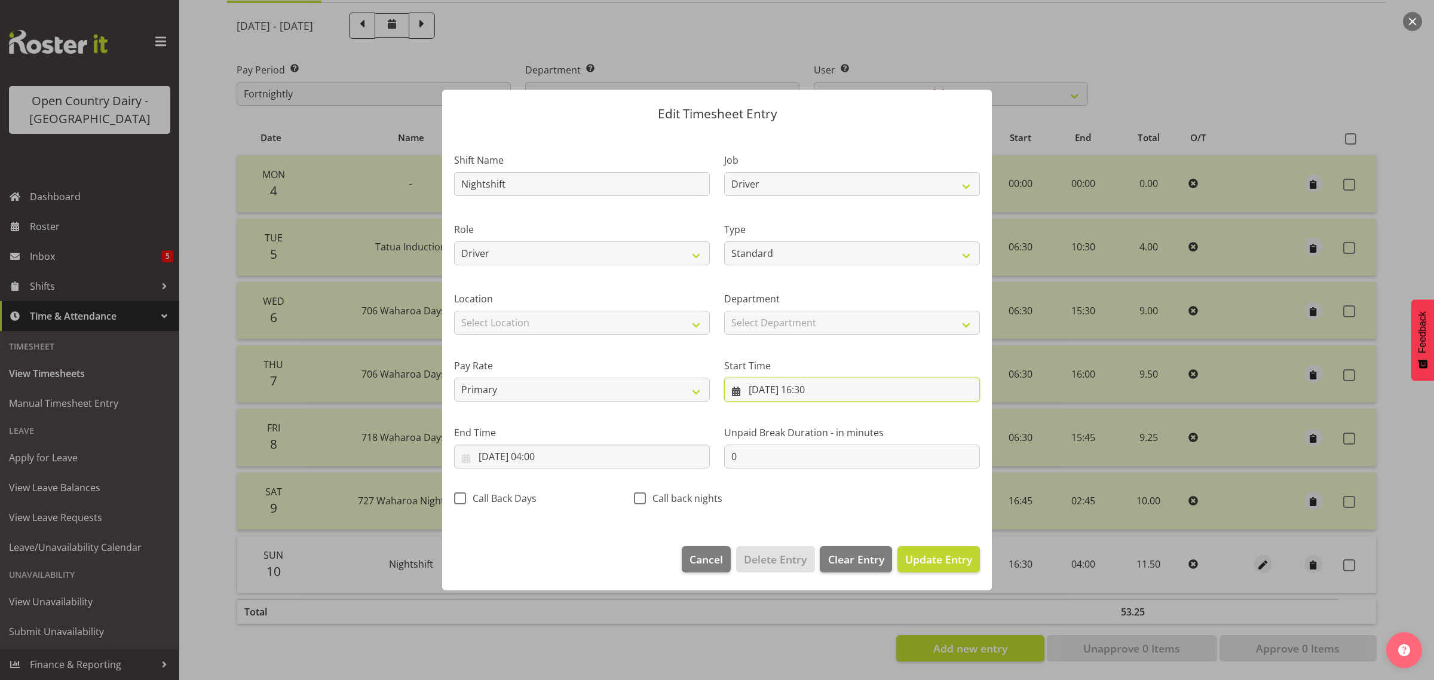
click at [778, 383] on input "[DATE] 16:30" at bounding box center [852, 390] width 256 height 24
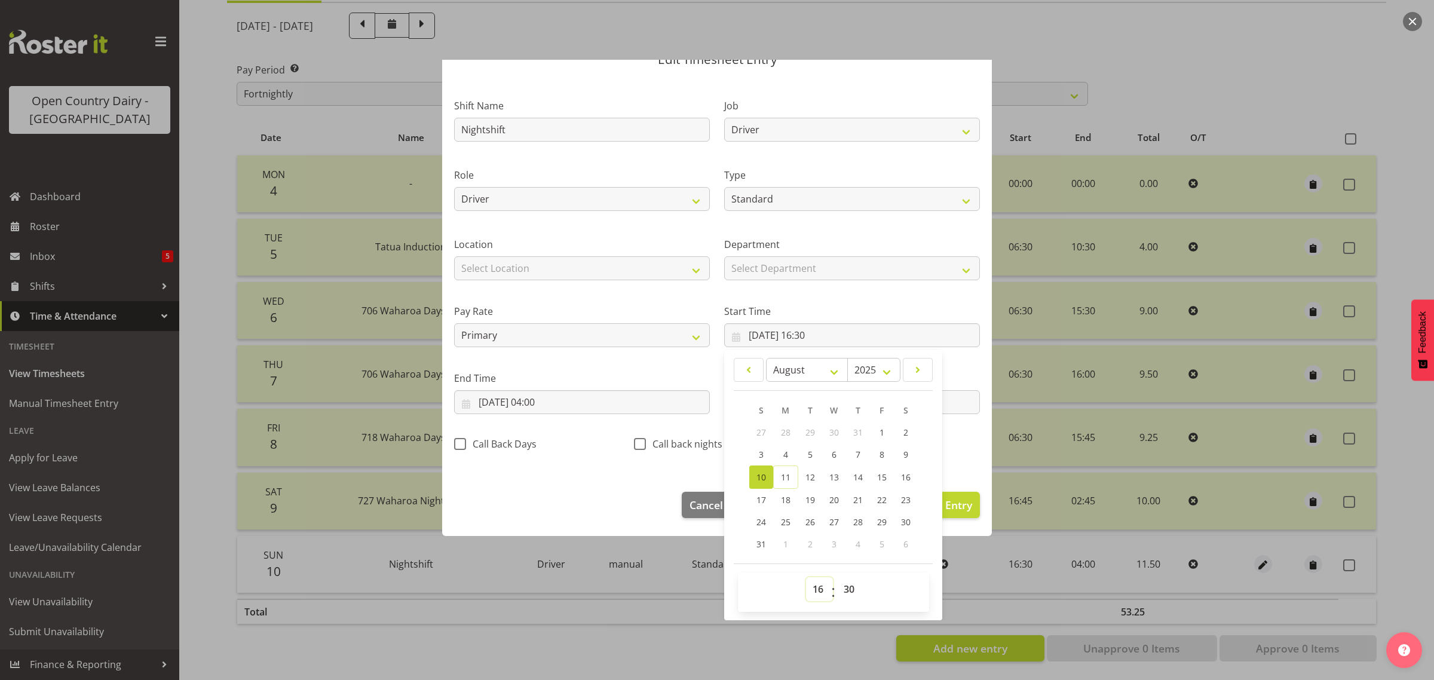
click at [814, 588] on select "00 01 02 03 04 05 06 07 08 09 10 11 12 13 14 15 16 17 18 19 20 21 22 23" at bounding box center [819, 589] width 27 height 24
select select "15"
click at [806, 577] on select "00 01 02 03 04 05 06 07 08 09 10 11 12 13 14 15 16 17 18 19 20 21 22 23" at bounding box center [819, 589] width 27 height 24
type input "[DATE] 15:30"
click at [625, 492] on footer "Cancel Delete Entry Clear Entry Update Entry" at bounding box center [717, 508] width 550 height 56
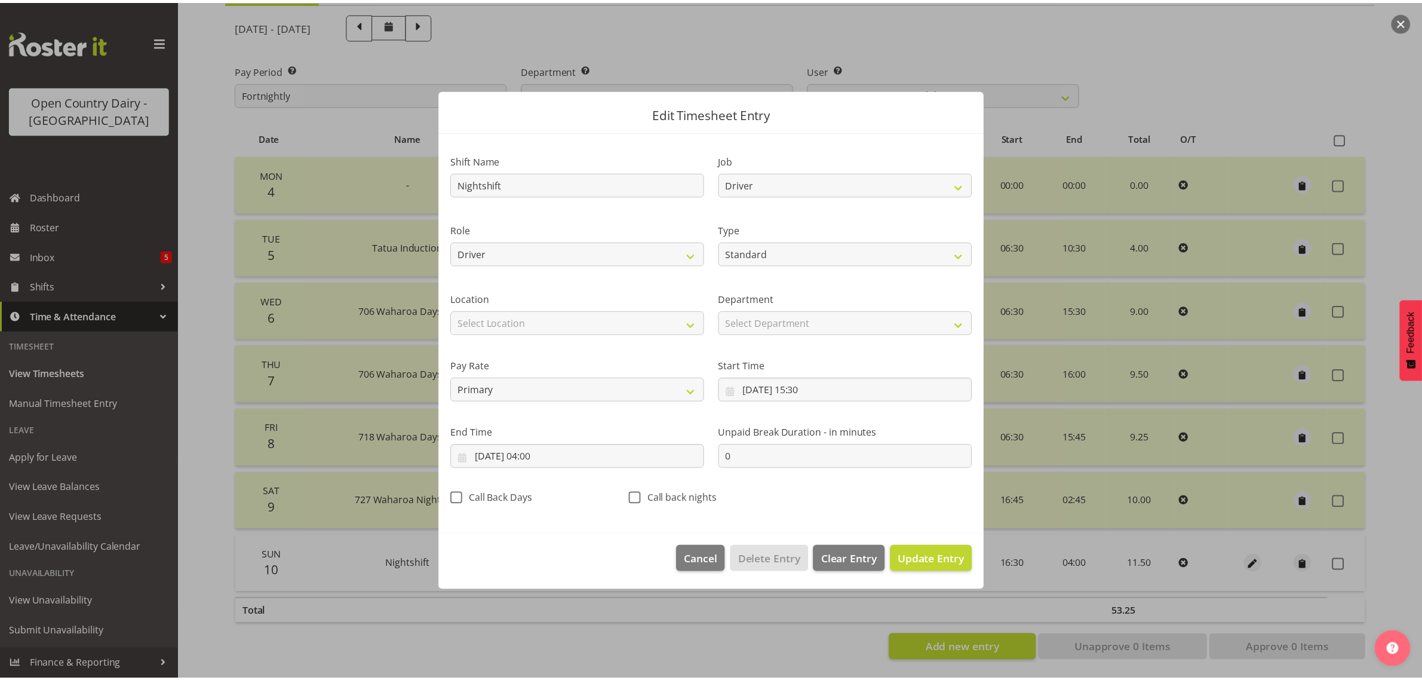
scroll to position [0, 0]
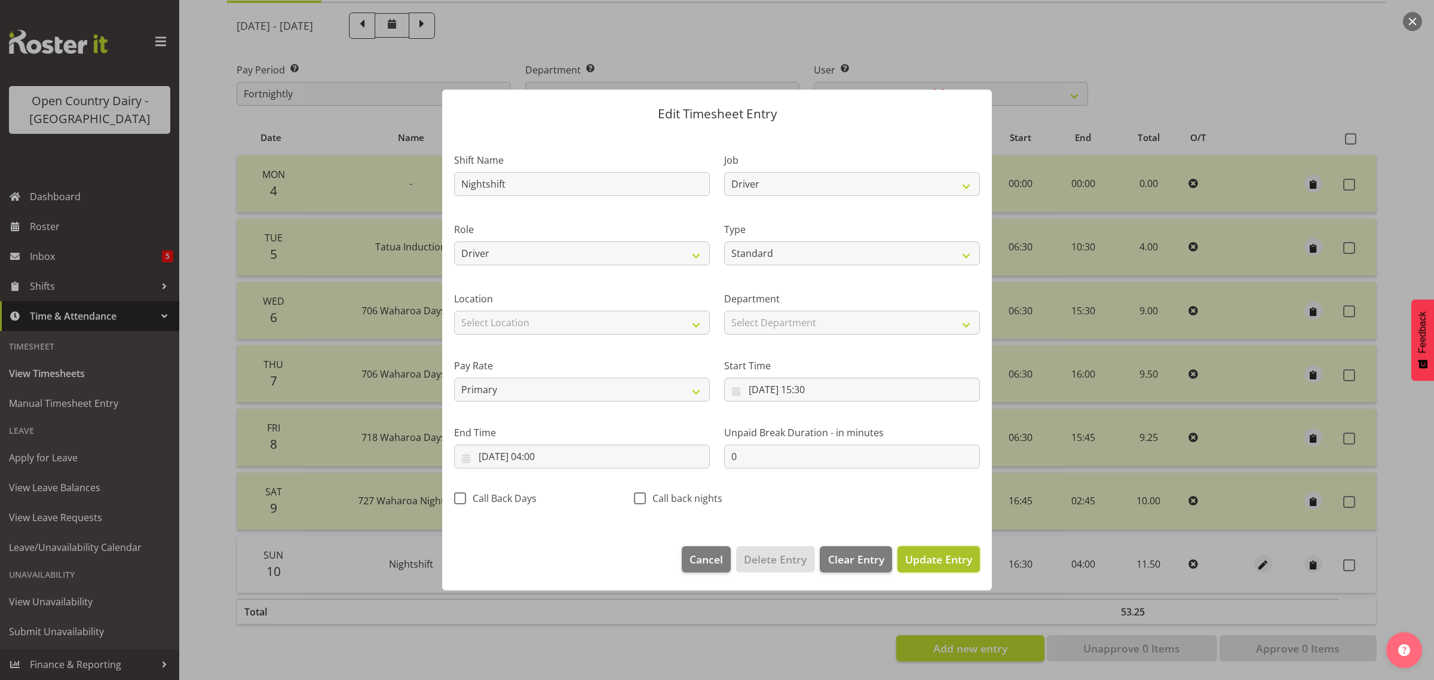
click at [933, 553] on span "Update Entry" at bounding box center [938, 559] width 67 height 14
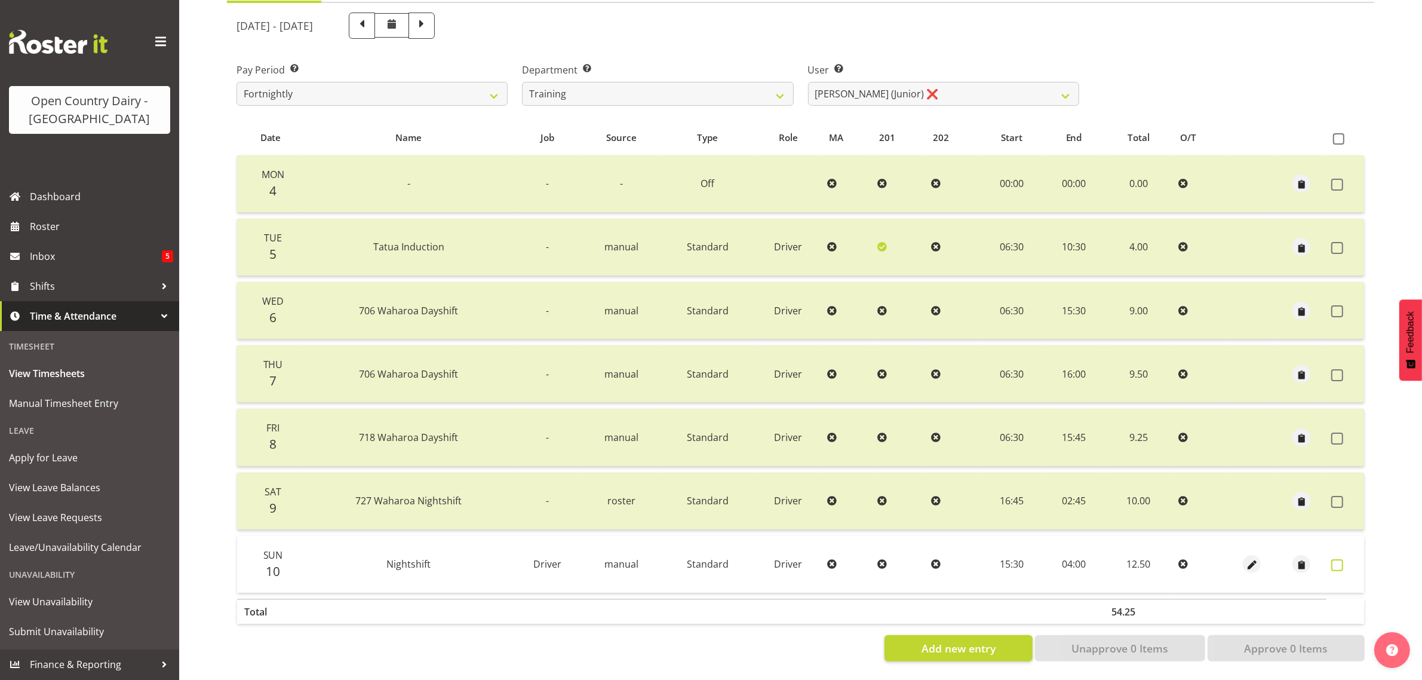
click at [1337, 559] on span at bounding box center [1338, 565] width 12 height 12
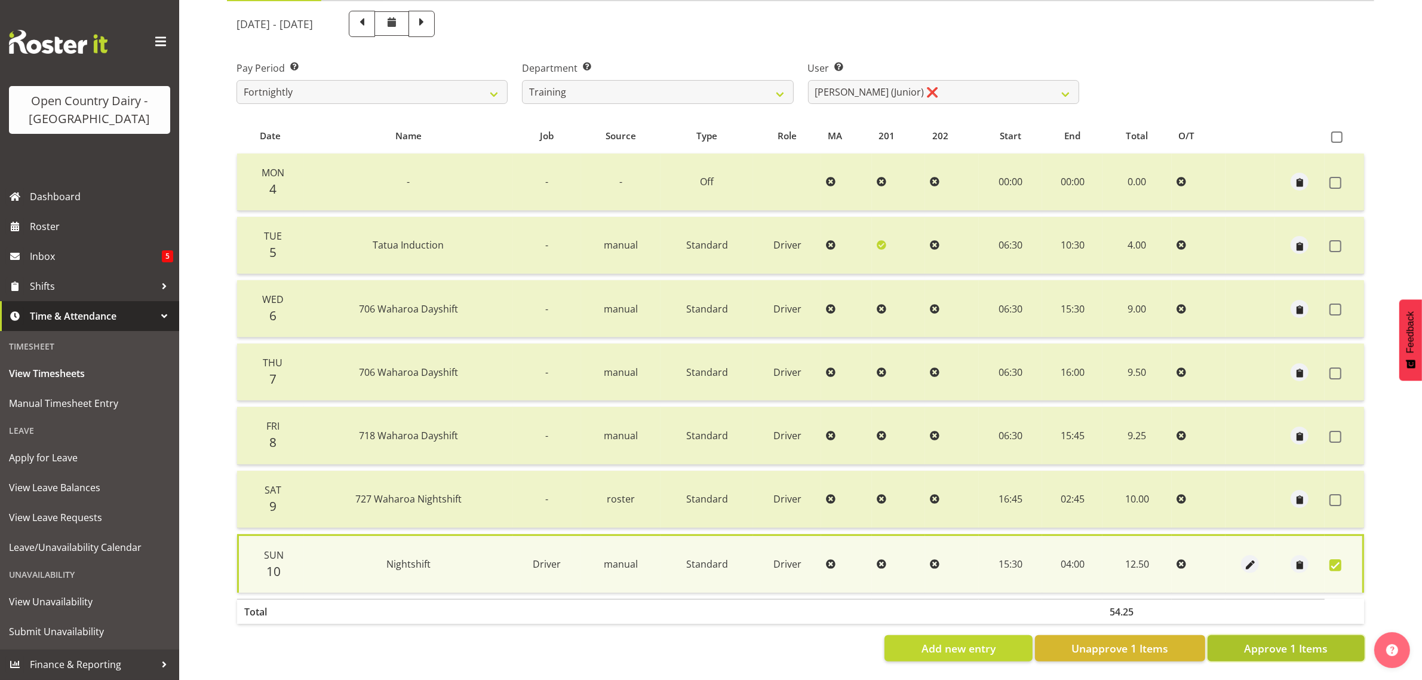
click at [1282, 640] on span "Approve 1 Items" at bounding box center [1286, 648] width 84 height 16
checkbox input "false"
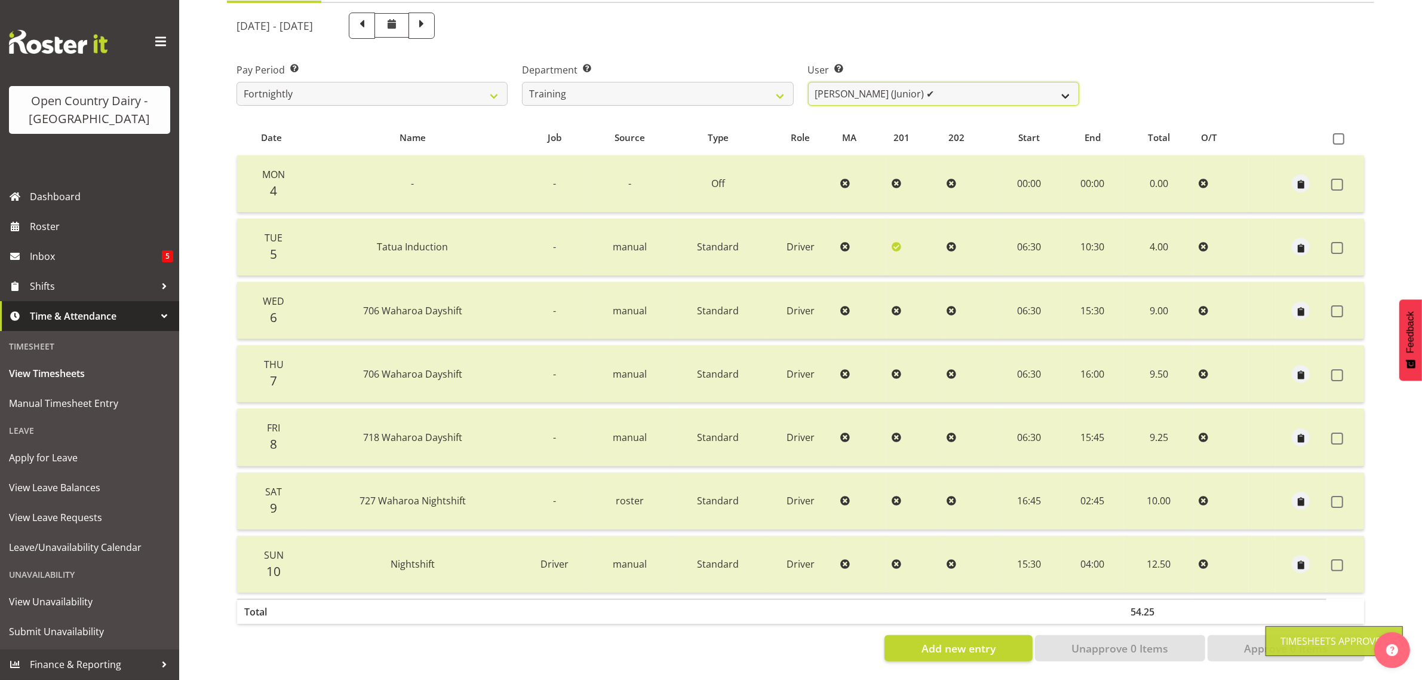
click at [863, 88] on select "[PERSON_NAME] ✔ [PERSON_NAME] ✔ [PERSON_NAME] ([PERSON_NAME]) ✔ [PERSON_NAME] ✔…" at bounding box center [943, 94] width 271 height 24
select select "11705"
click at [808, 82] on select "[PERSON_NAME] ✔ [PERSON_NAME] ✔ [PERSON_NAME] ([PERSON_NAME]) ✔ [PERSON_NAME] ✔…" at bounding box center [943, 94] width 271 height 24
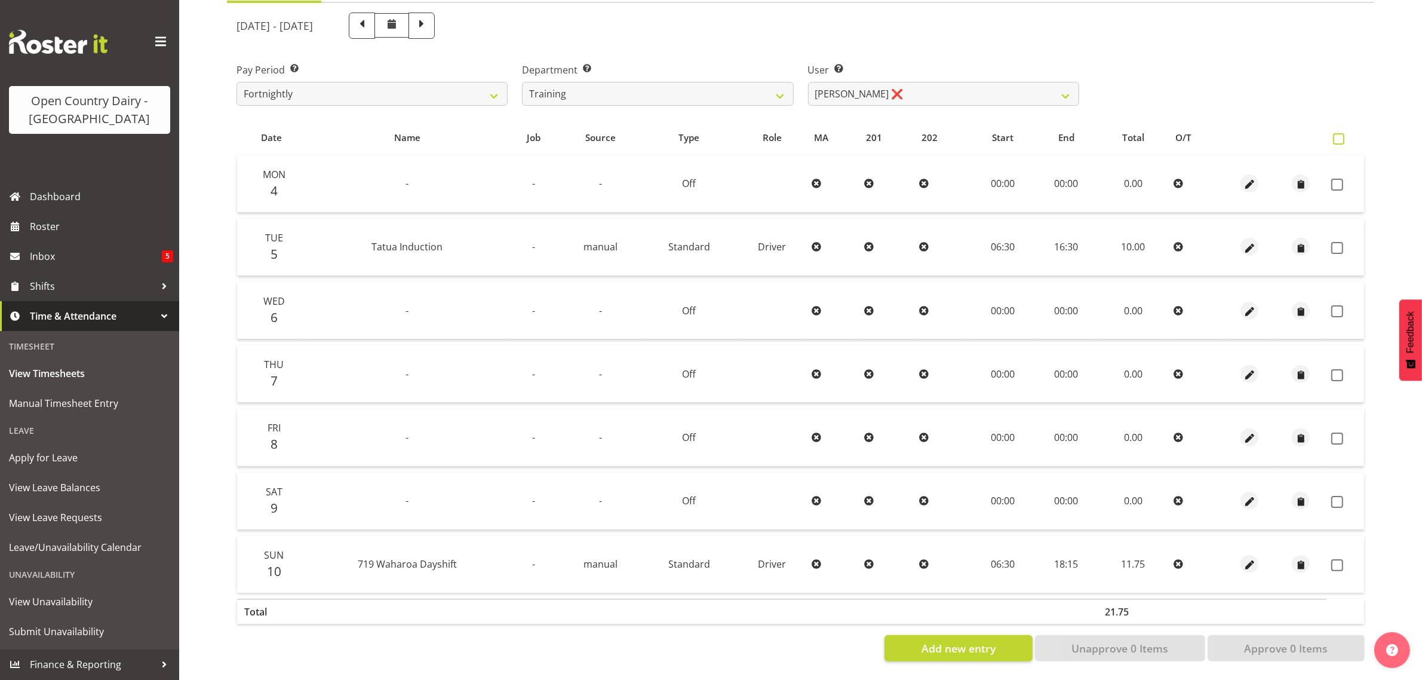
click at [1334, 133] on span at bounding box center [1338, 138] width 11 height 11
click at [1334, 135] on input "checkbox" at bounding box center [1337, 139] width 8 height 8
checkbox input "true"
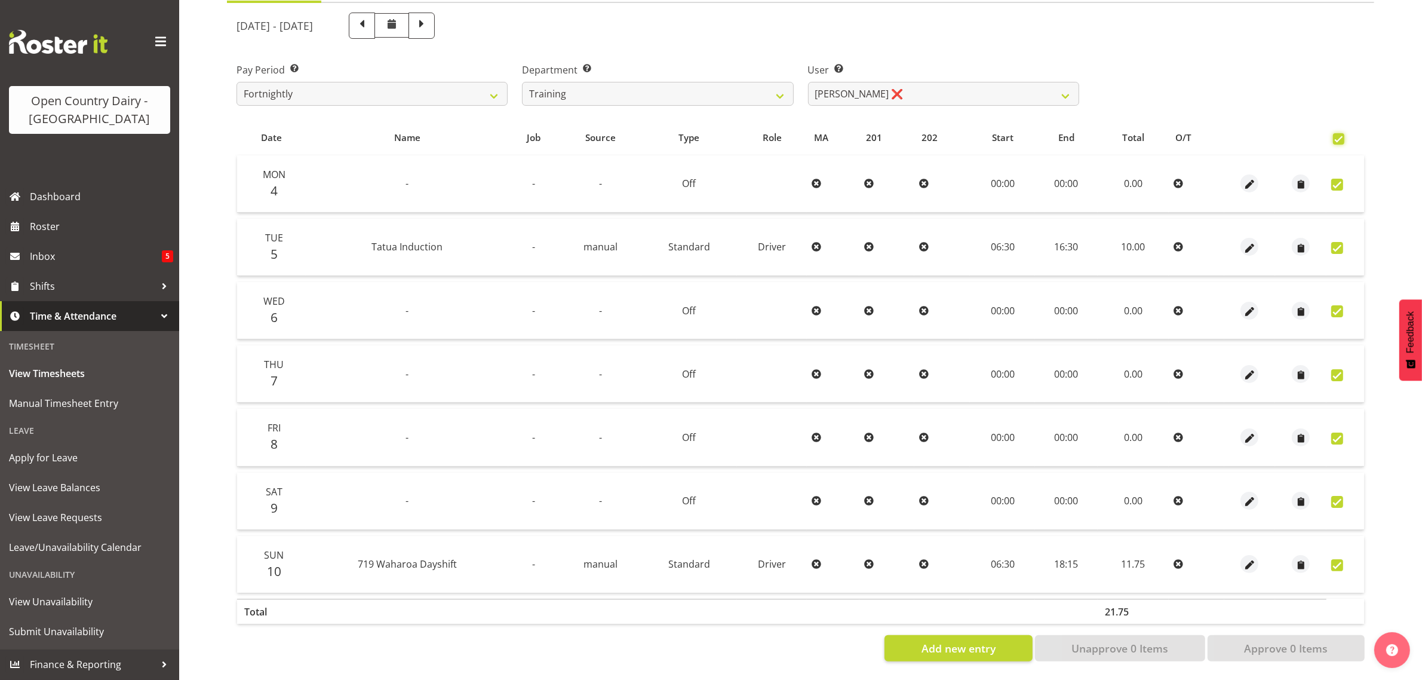
checkbox input "true"
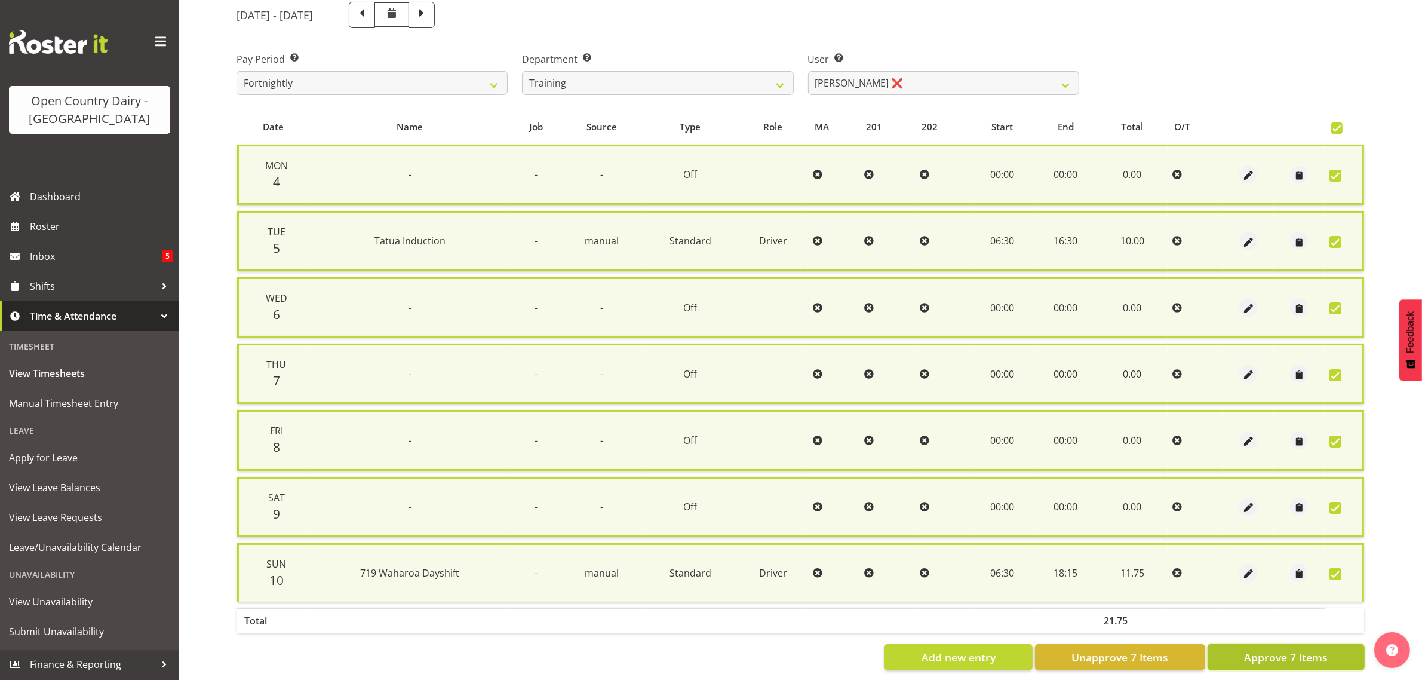
click at [1256, 656] on span "Approve 7 Items" at bounding box center [1286, 657] width 84 height 16
checkbox input "false"
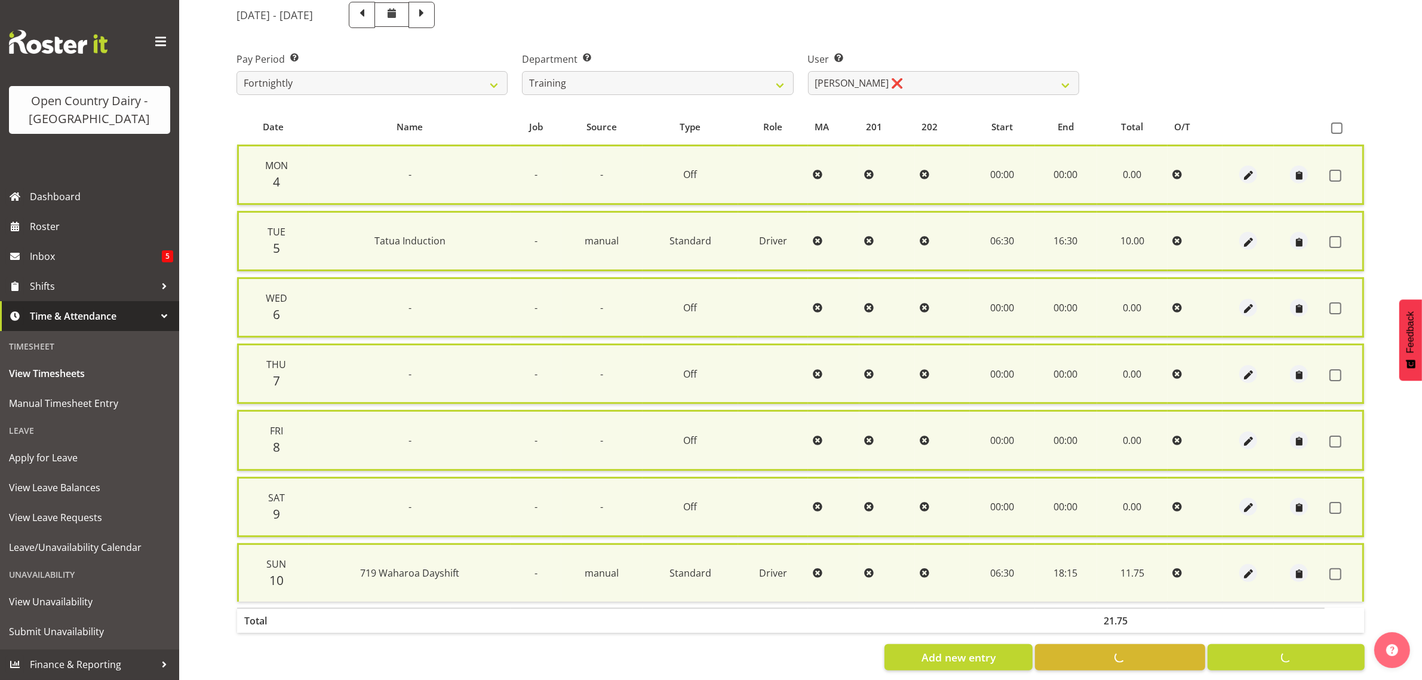
checkbox input "false"
